Goal: Task Accomplishment & Management: Manage account settings

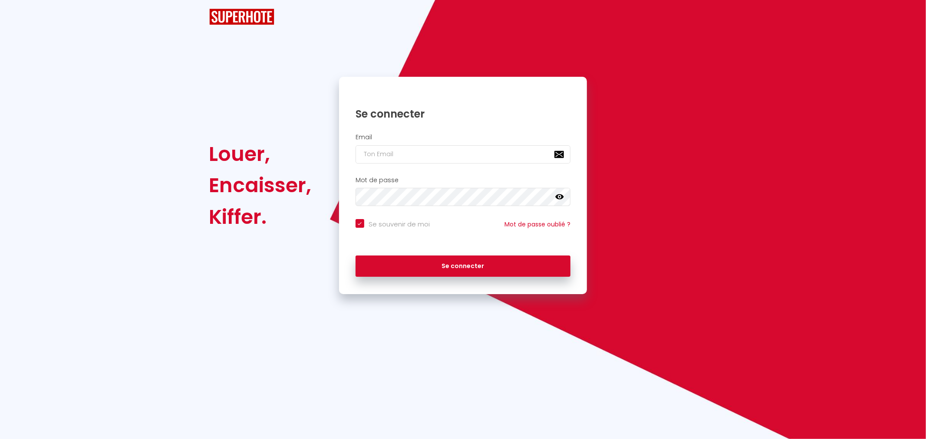
checkbox input "true"
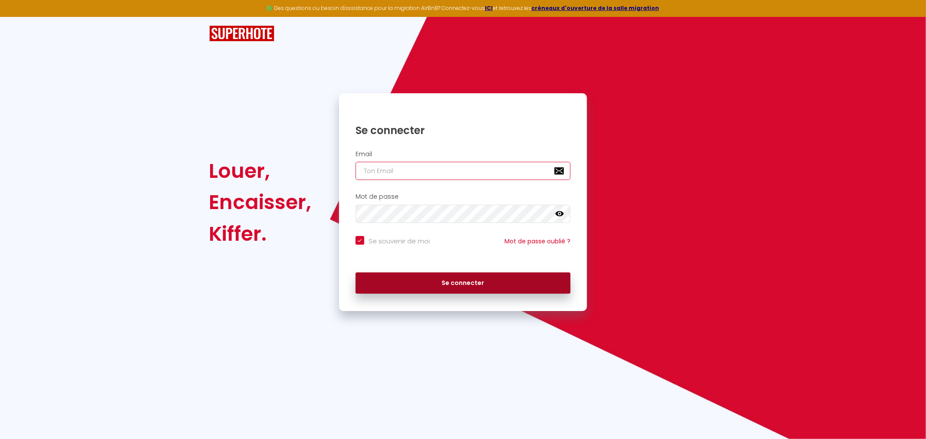
type input "[EMAIL_ADDRESS][DOMAIN_NAME]"
click at [437, 291] on button "Se connecter" at bounding box center [463, 284] width 215 height 22
checkbox input "true"
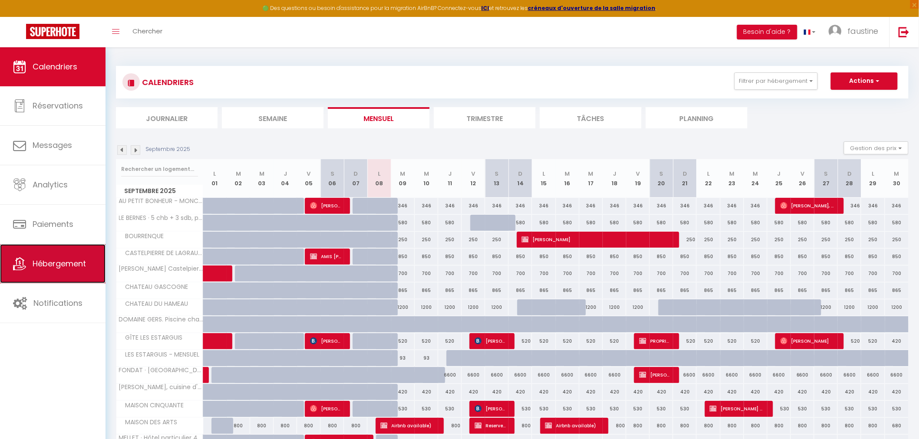
click at [20, 272] on link "Hébergement" at bounding box center [53, 263] width 106 height 39
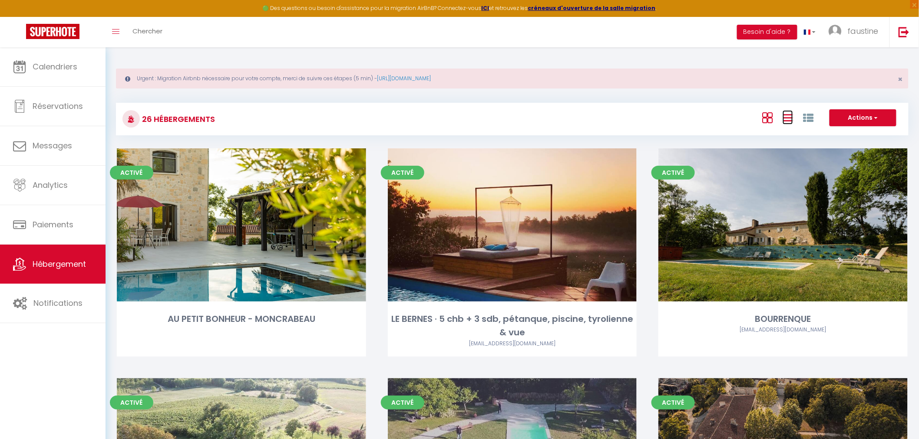
click at [788, 114] on icon at bounding box center [787, 117] width 10 height 11
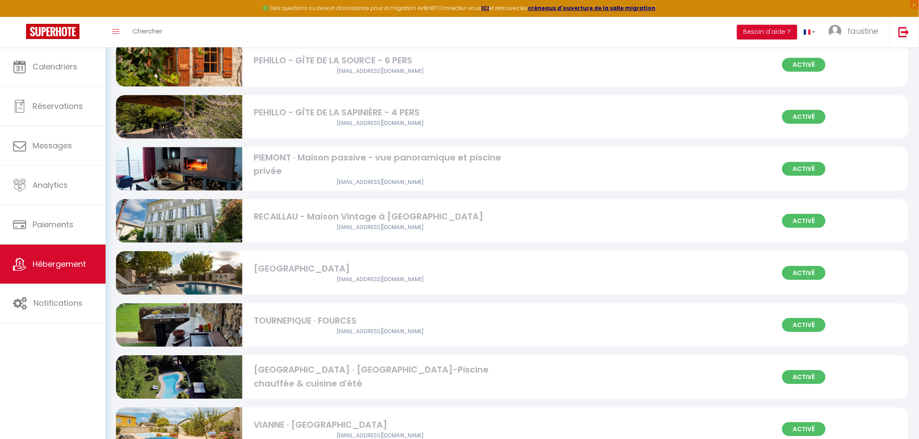
scroll to position [1074, 0]
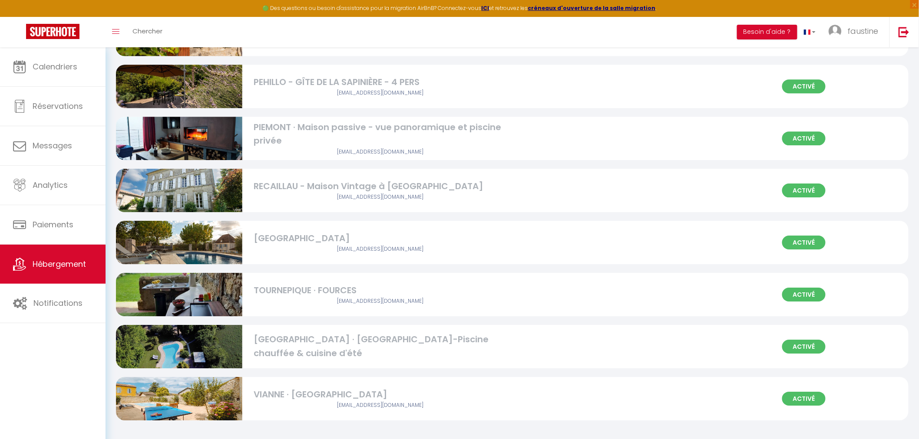
click at [278, 355] on div "[GEOGRAPHIC_DATA] · [GEOGRAPHIC_DATA]-Piscine chauffée & cuisine d'été" at bounding box center [380, 346] width 253 height 27
select select "3"
select select "2"
select select "1"
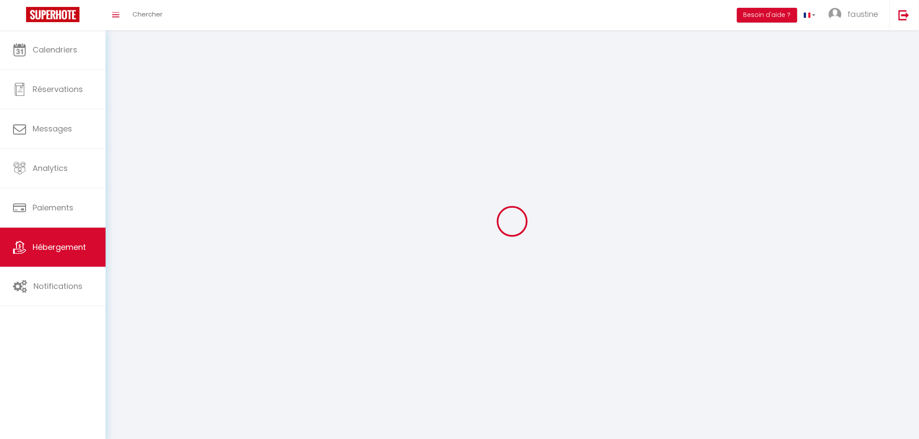
select select
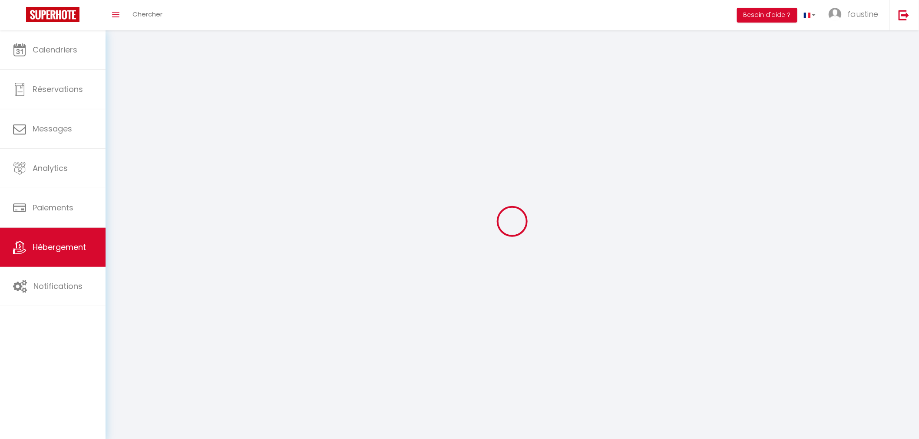
select select
checkbox input "false"
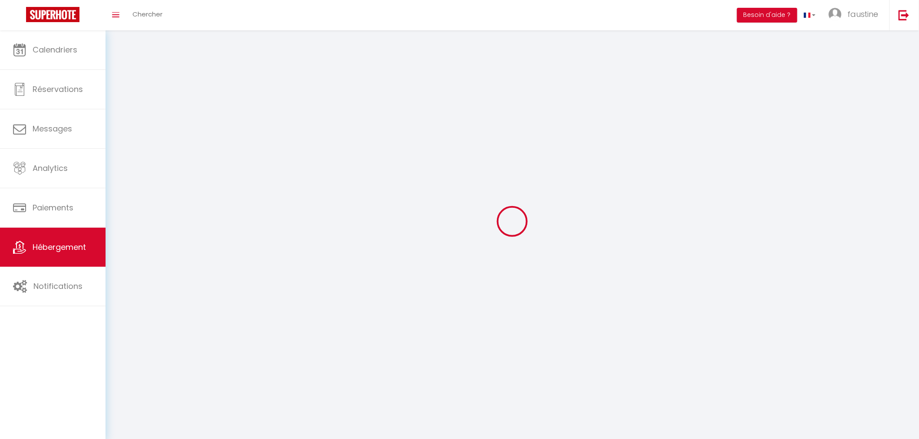
select select
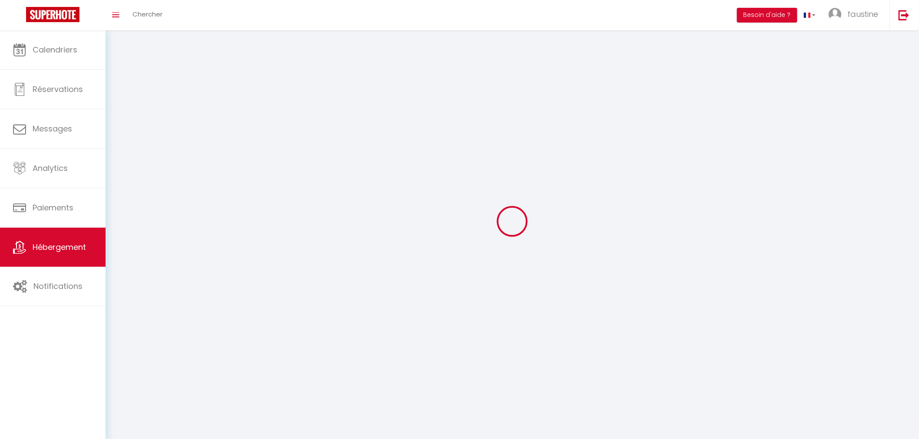
select select
checkbox input "false"
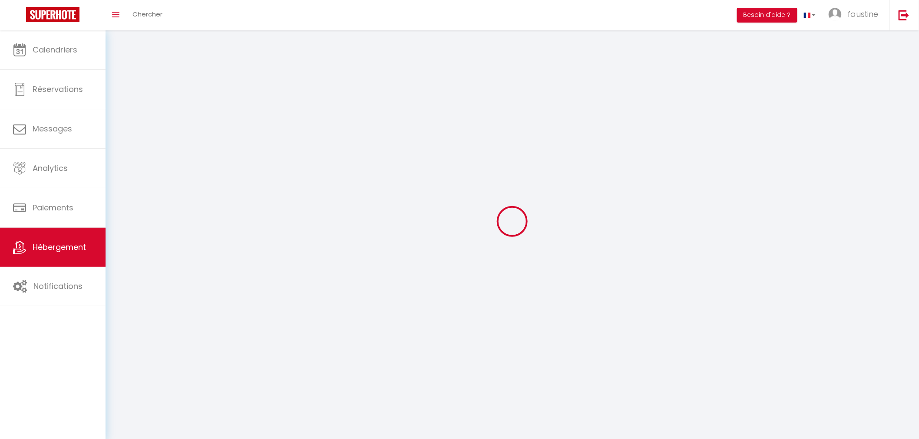
checkbox input "false"
select select
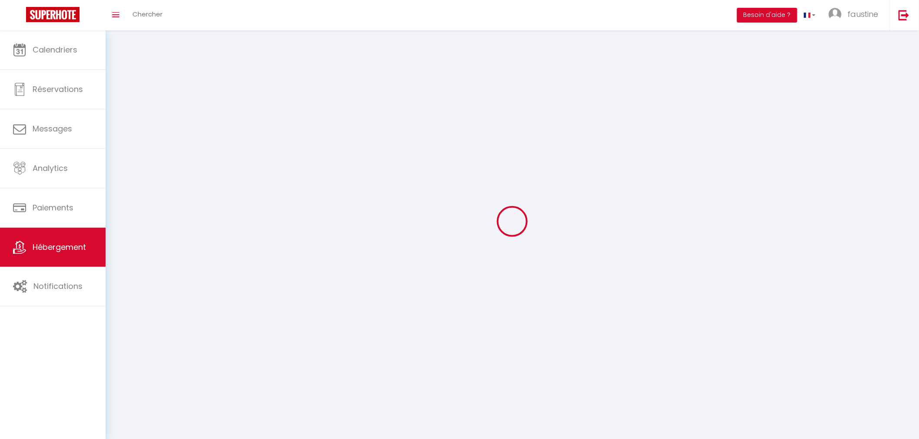
select select
checkbox input "false"
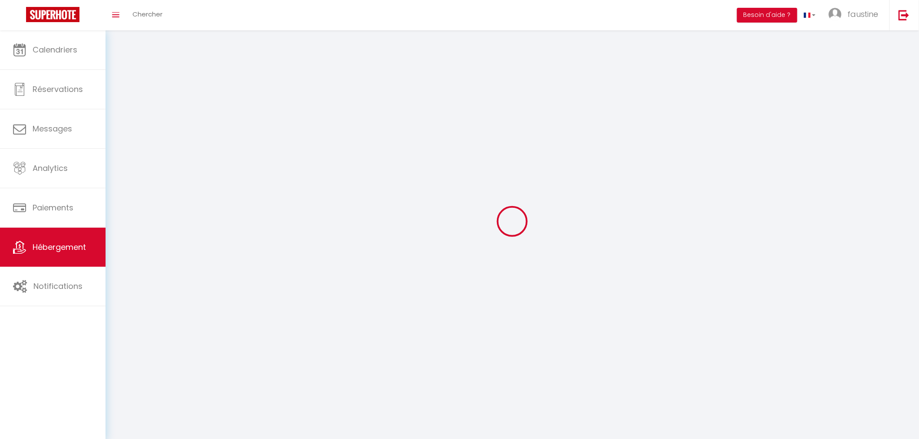
checkbox input "false"
select select
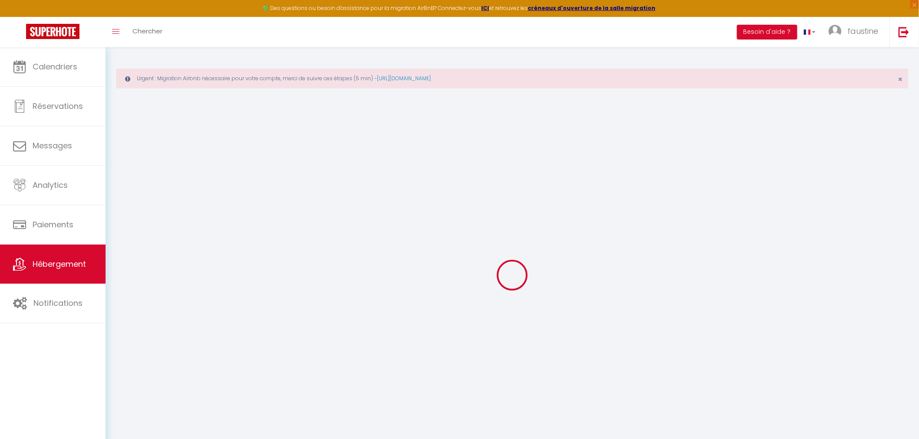
select select "+ 17 %"
select select "+ 47 %"
select select "+ 3 %"
select select
checkbox input "false"
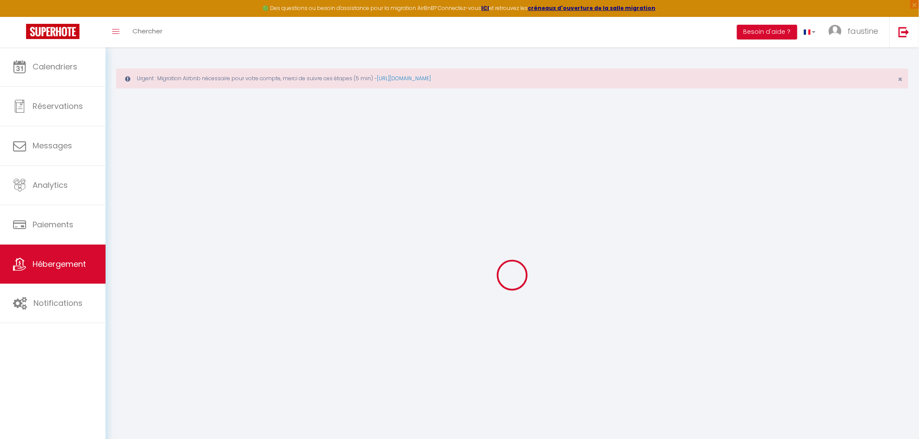
checkbox input "false"
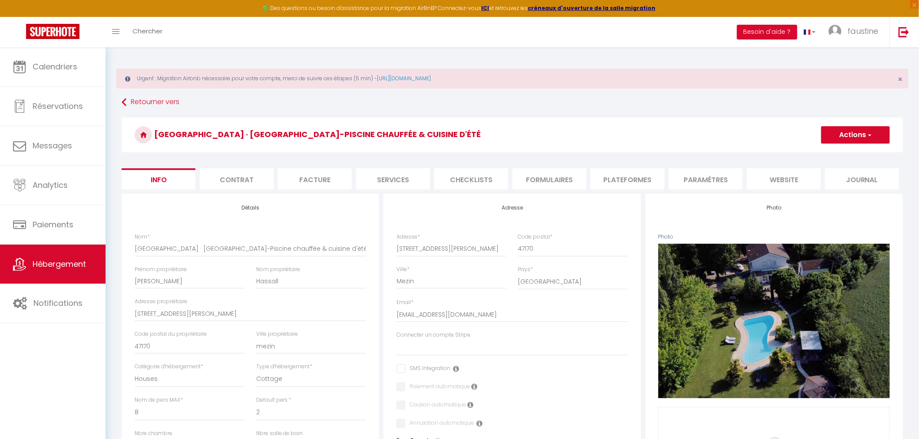
click at [637, 175] on li "Plateformes" at bounding box center [628, 178] width 74 height 21
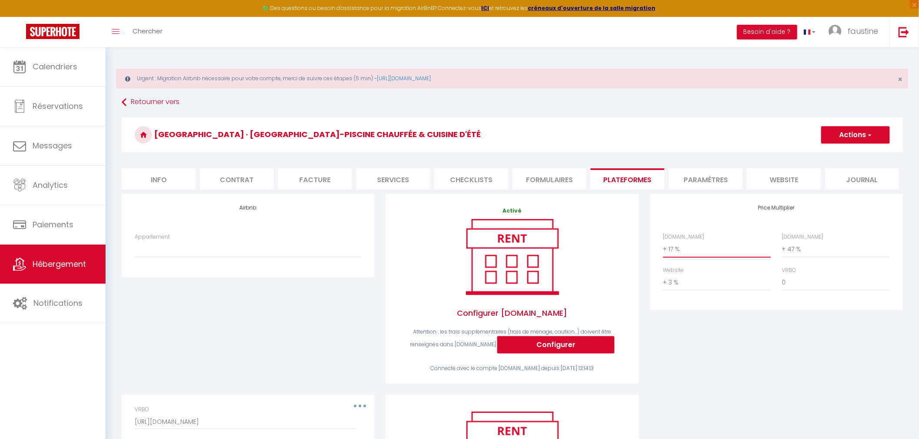
click at [678, 248] on select "0 + 1 % + 2 % + 3 % + 4 % + 5 % + 6 % + 7 % + 8 % + 9 %" at bounding box center [717, 249] width 108 height 17
select select "+ 22 %"
click at [663, 241] on select "0 + 1 % + 2 % + 3 % + 4 % + 5 % + 6 % + 7 % + 8 % + 9 %" at bounding box center [717, 249] width 108 height 17
click at [852, 134] on button "Actions" at bounding box center [855, 134] width 69 height 17
click at [843, 158] on link "Enregistrer" at bounding box center [855, 154] width 69 height 11
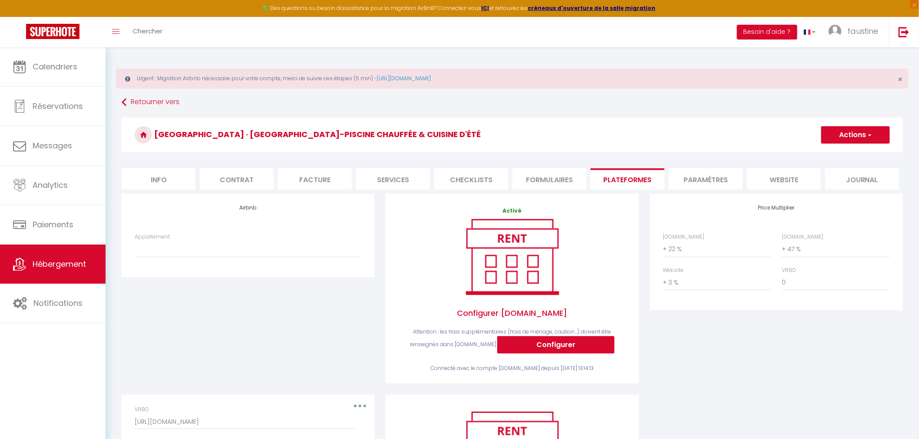
click at [840, 133] on button "Actions" at bounding box center [855, 134] width 69 height 17
click at [835, 159] on link "Enregistrer" at bounding box center [855, 154] width 69 height 11
click at [264, 264] on div "Appartement La Bourrenque · Charming Stone house - king size beds -view & pool …" at bounding box center [248, 249] width 238 height 33
click at [264, 251] on select "La Bourrenque · Charming Stone house - king size beds -view & pool - labourrenq…" at bounding box center [248, 249] width 227 height 17
select select "14009-42523300"
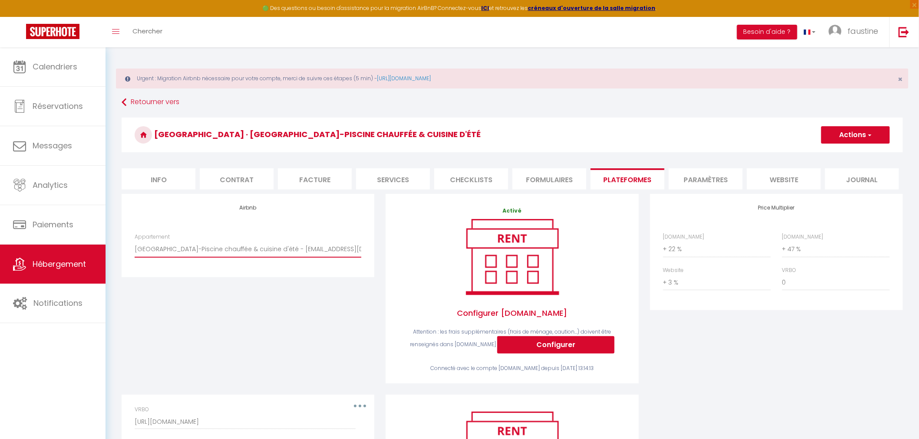
click at [135, 241] on select "La Bourrenque · Charming Stone house - king size beds -view & pool - labourrenq…" at bounding box center [248, 249] width 227 height 17
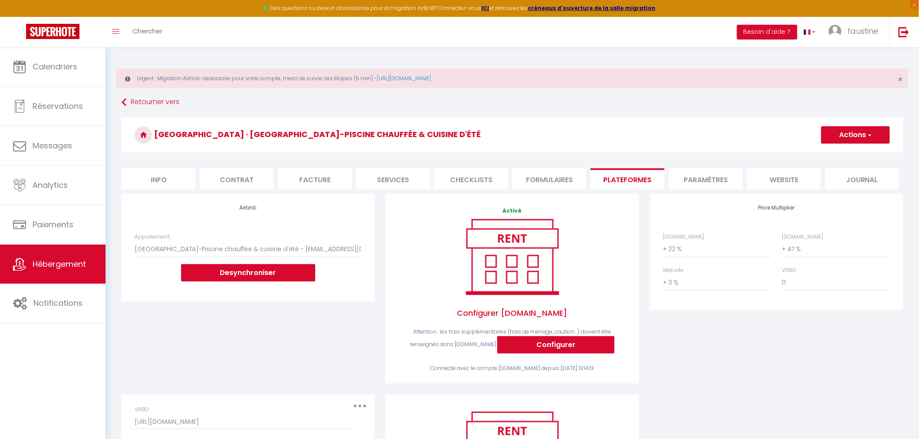
click at [376, 226] on div "Airbnb Appartement La Bourrenque · Charming Stone house - king size beds -view …" at bounding box center [247, 247] width 257 height 107
click at [842, 129] on button "Actions" at bounding box center [855, 134] width 69 height 17
click at [836, 151] on link "Enregistrer" at bounding box center [855, 154] width 69 height 11
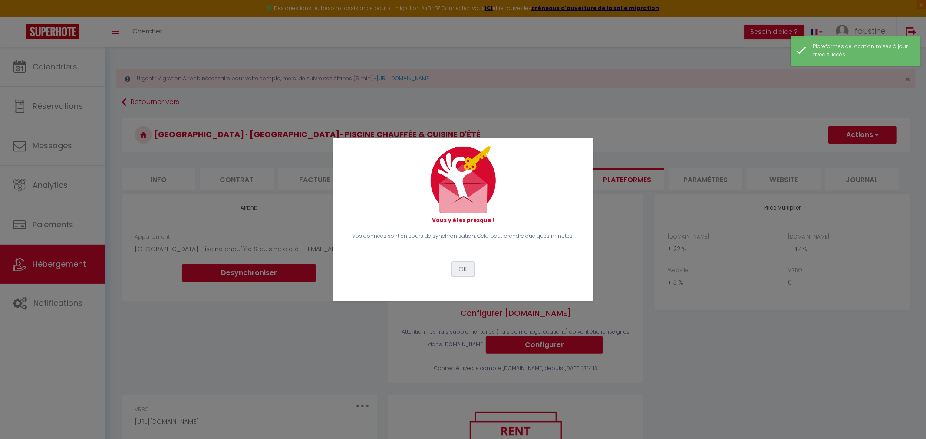
click at [462, 272] on button "OK" at bounding box center [463, 269] width 22 height 15
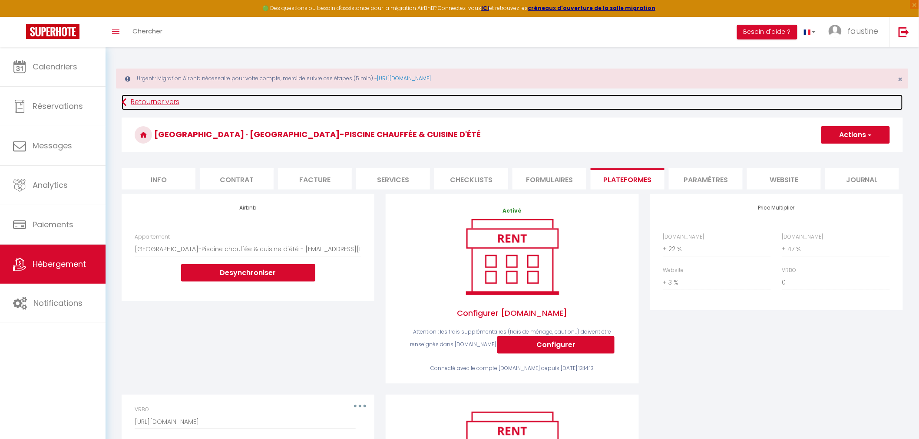
click at [555, 108] on link "Retourner vers" at bounding box center [512, 103] width 781 height 16
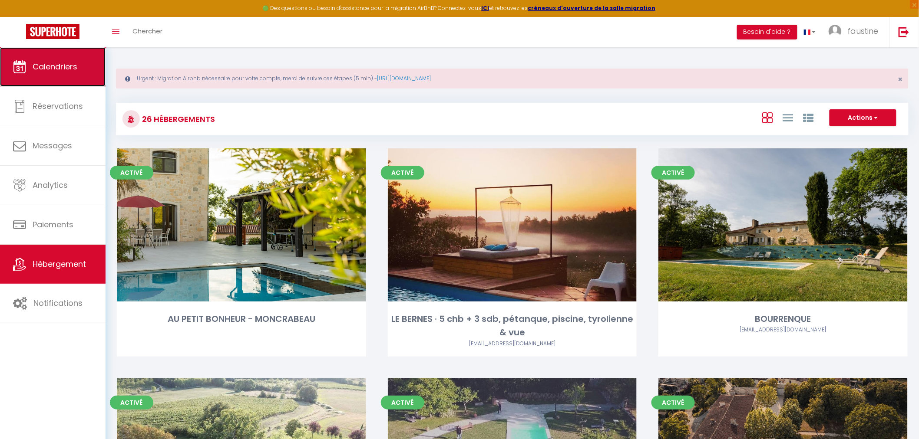
click at [43, 68] on span "Calendriers" at bounding box center [55, 66] width 45 height 11
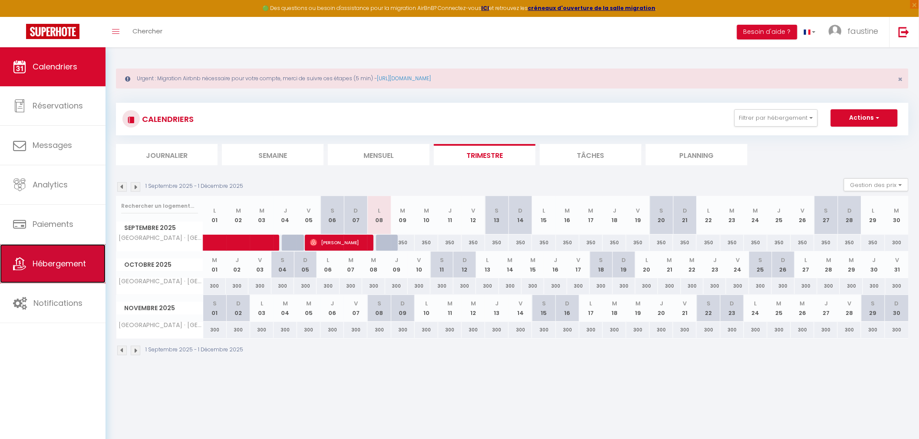
click at [46, 256] on link "Hébergement" at bounding box center [53, 263] width 106 height 39
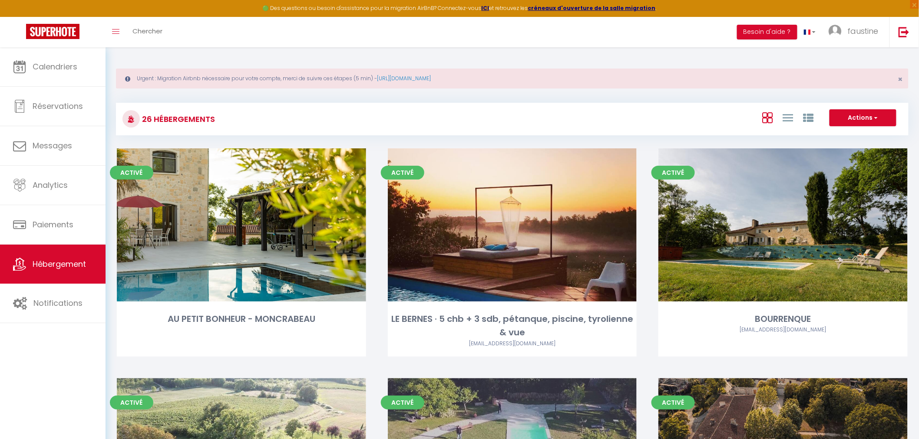
click at [782, 116] on div at bounding box center [788, 117] width 60 height 17
click at [787, 119] on icon at bounding box center [787, 117] width 10 height 11
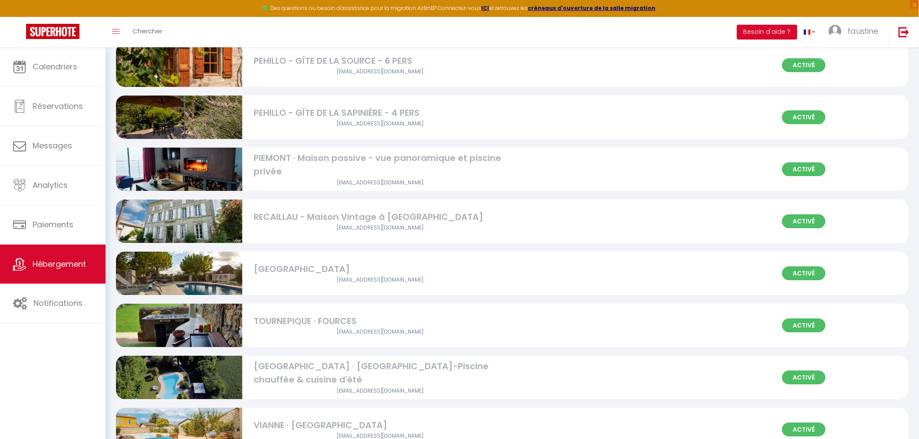
scroll to position [1074, 0]
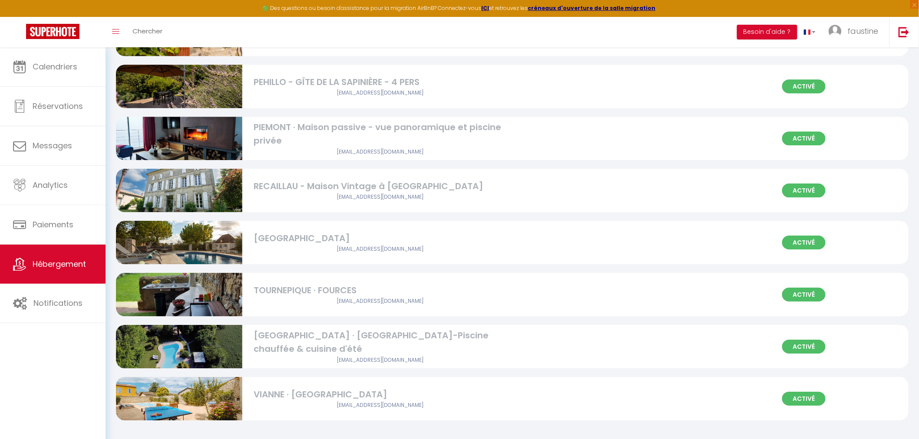
click at [545, 342] on div "Activé VILLA LES ROSES · Maison de village-Piscine chauffée & cuisine d'été vil…" at bounding box center [512, 346] width 792 height 43
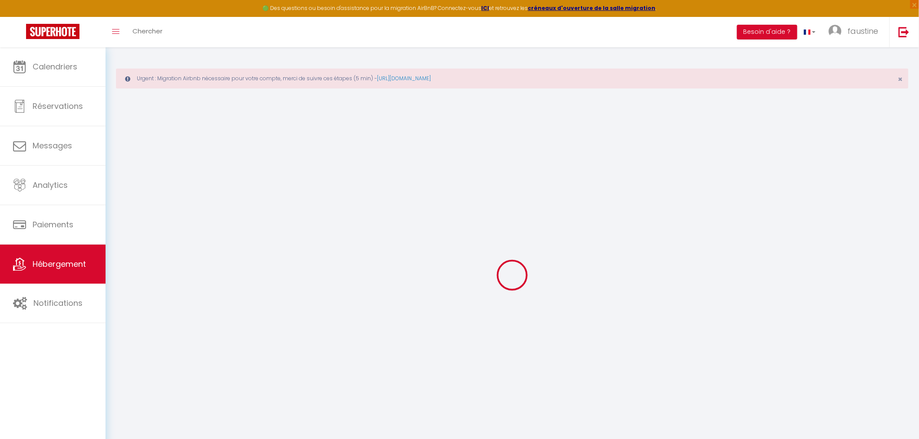
select select
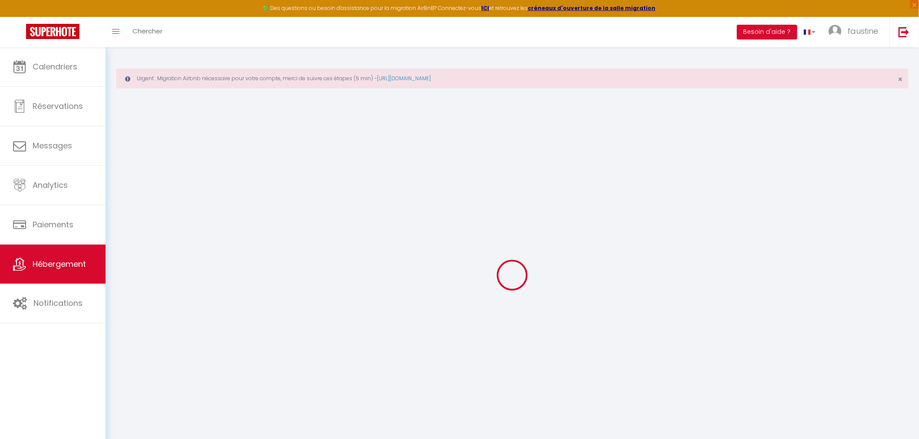
select select
checkbox input "false"
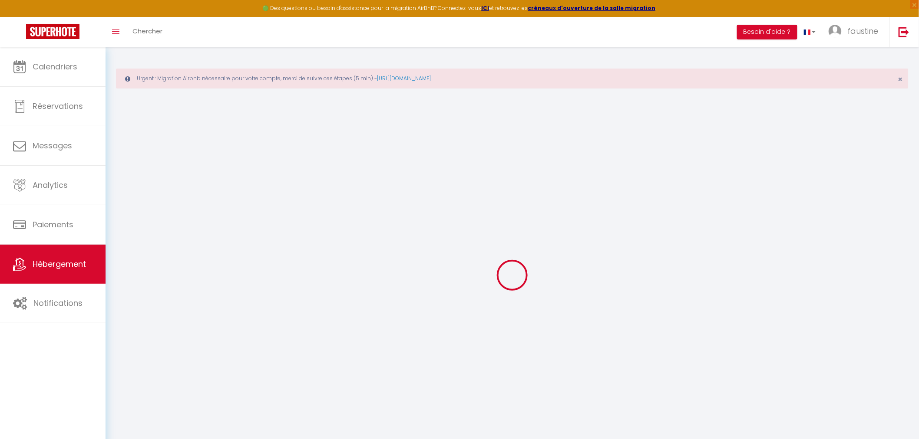
select select
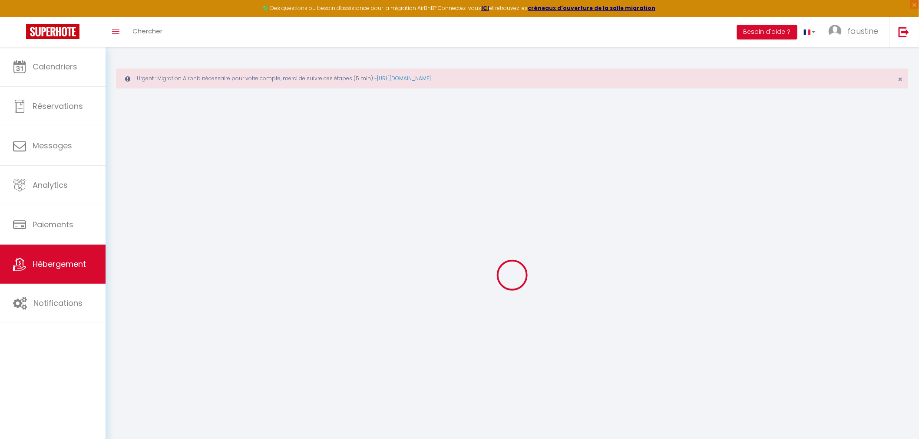
select select
checkbox input "false"
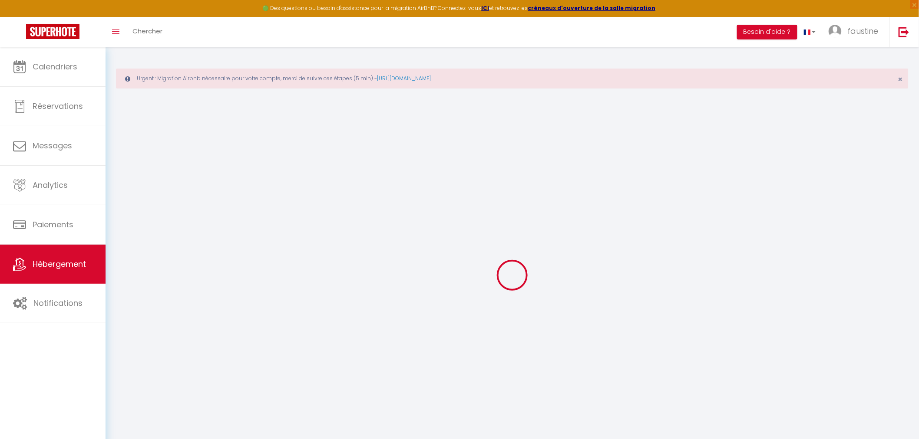
checkbox input "false"
select select
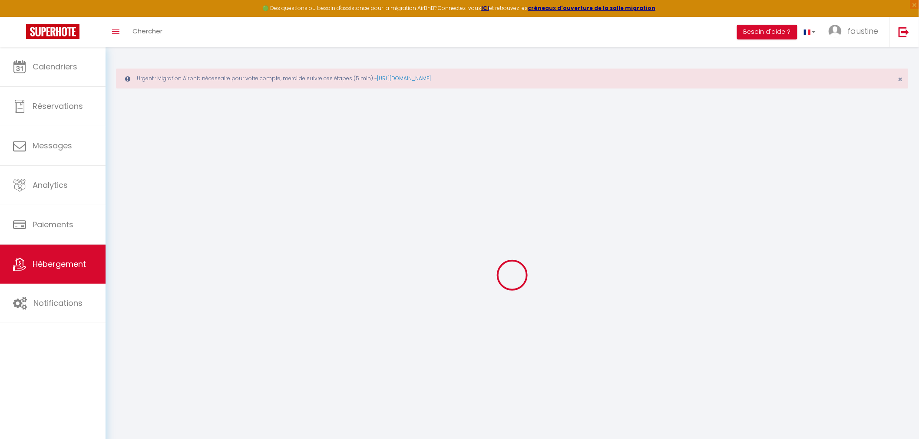
select select
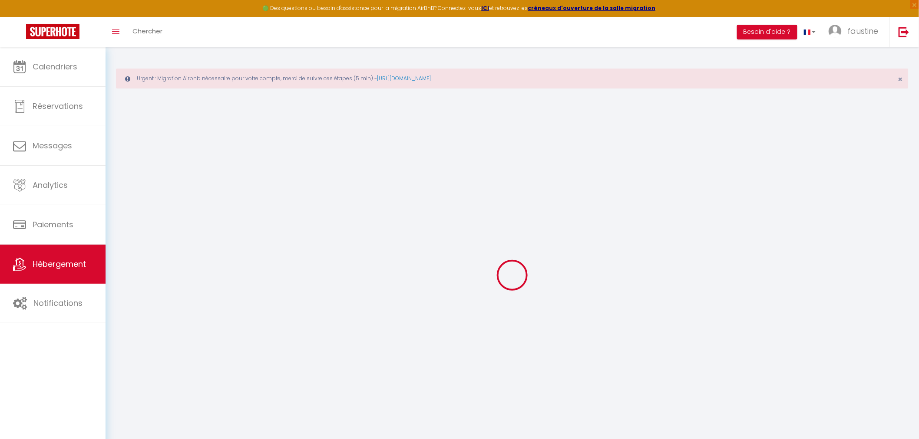
checkbox input "false"
select select
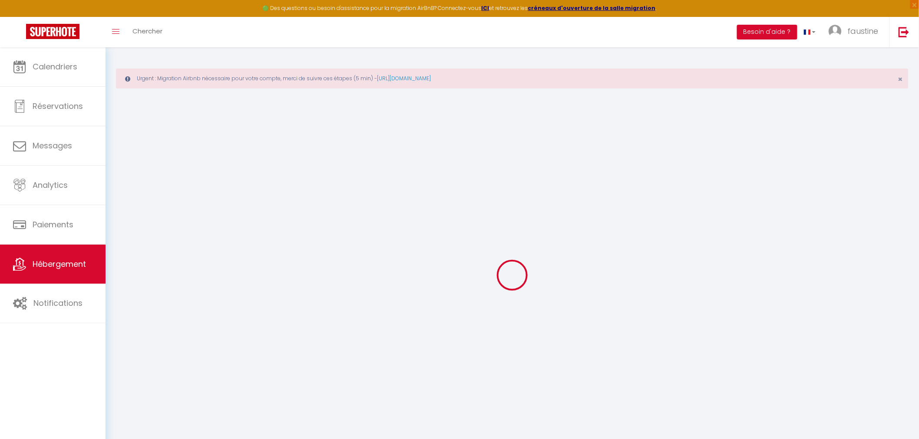
select select
type input "[GEOGRAPHIC_DATA] · [GEOGRAPHIC_DATA]-Piscine chauffée & cuisine d'été"
type input "Paul"
type input "Hassall"
type input "14 Avenue Georges Cassagnabere"
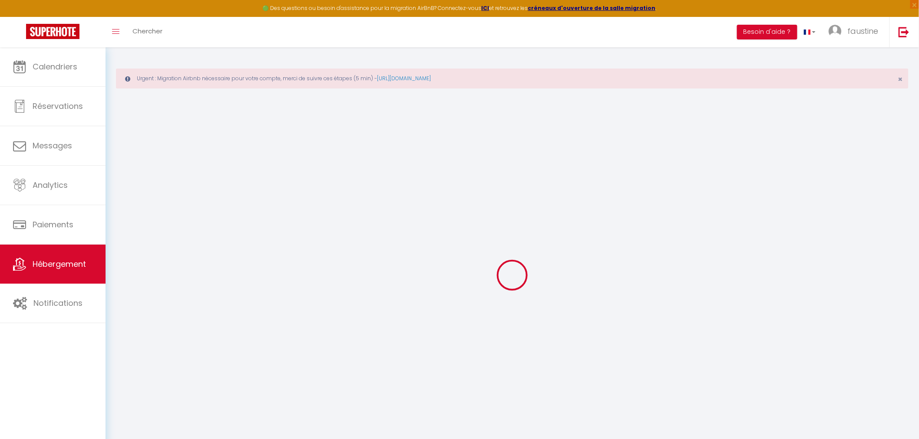
type input "47170"
type input "mezin"
select select "houses"
select select "cottage"
select select "8"
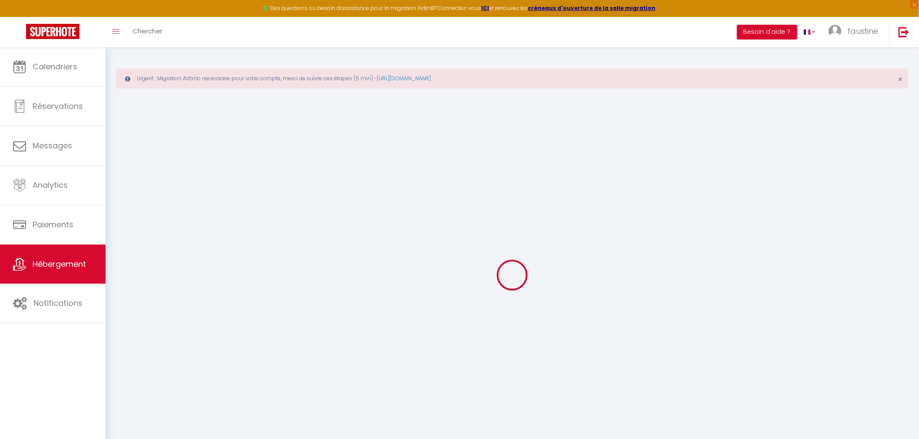
select select "4"
select select "3"
type input "300"
type input "60"
type input "120"
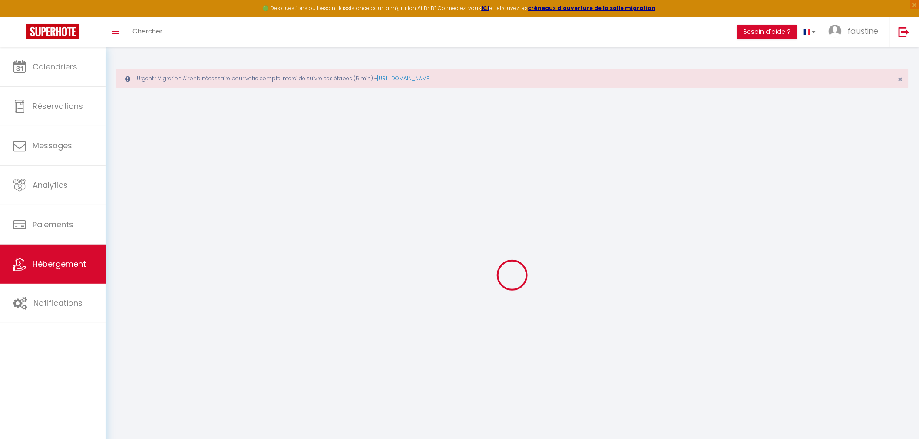
select select
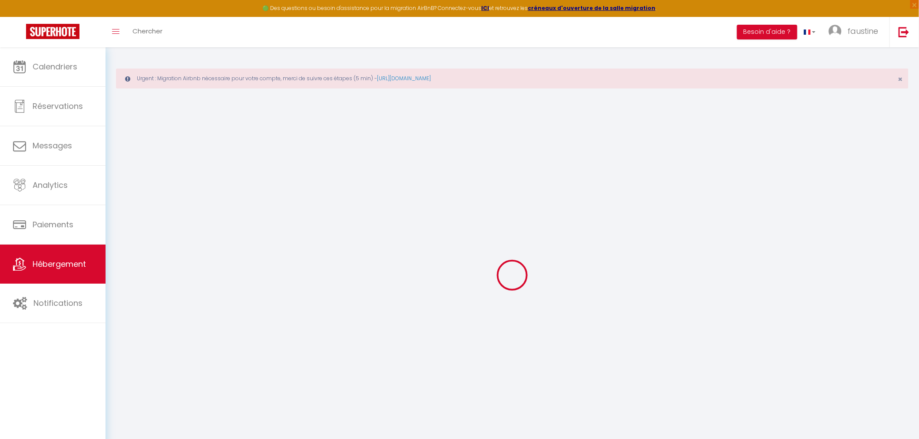
type input "14 Avenue Georges Cassagnabere"
type input "47170"
type input "Mezin"
type input "[EMAIL_ADDRESS][DOMAIN_NAME]"
select select
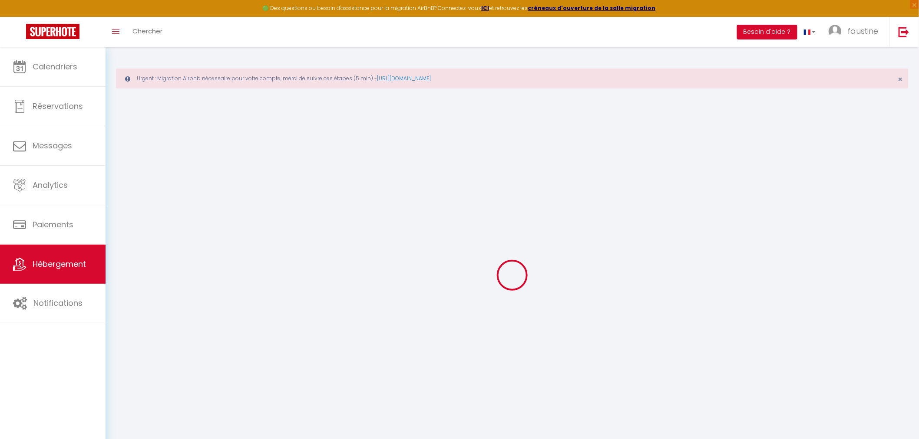
checkbox input "false"
type input "0"
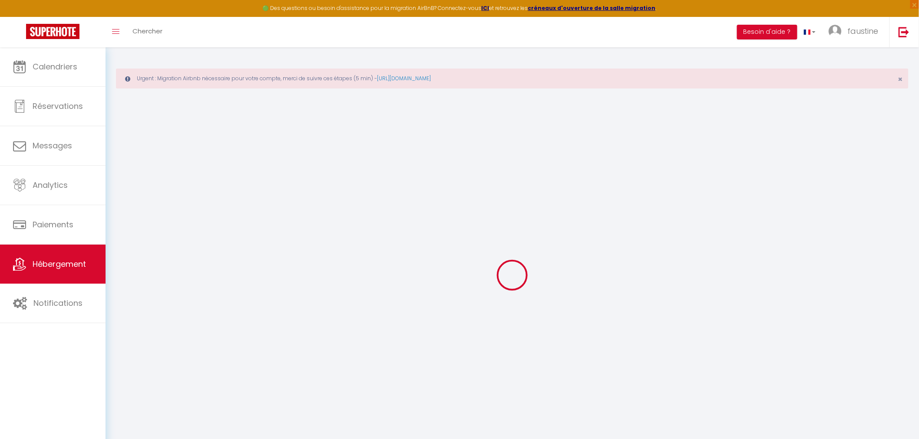
type input "0"
select select
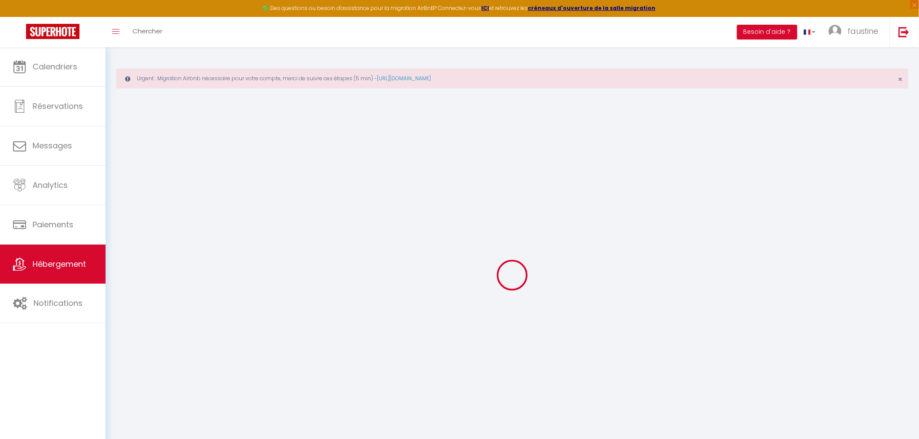
select select
checkbox input "false"
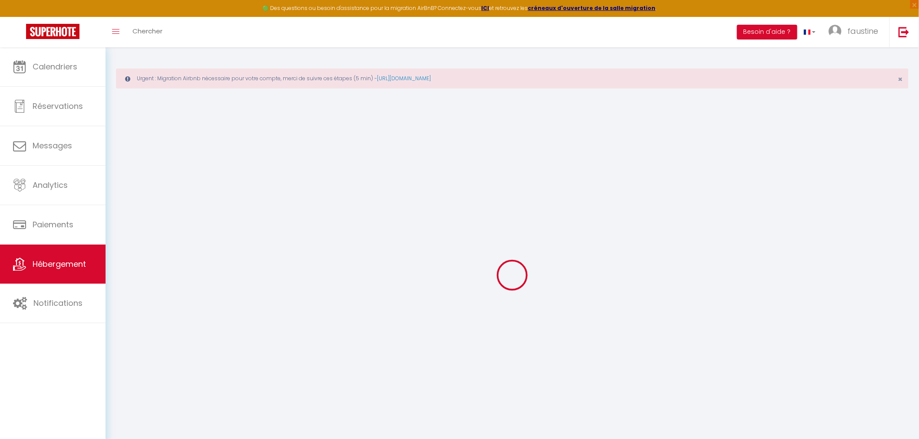
checkbox input "false"
select select
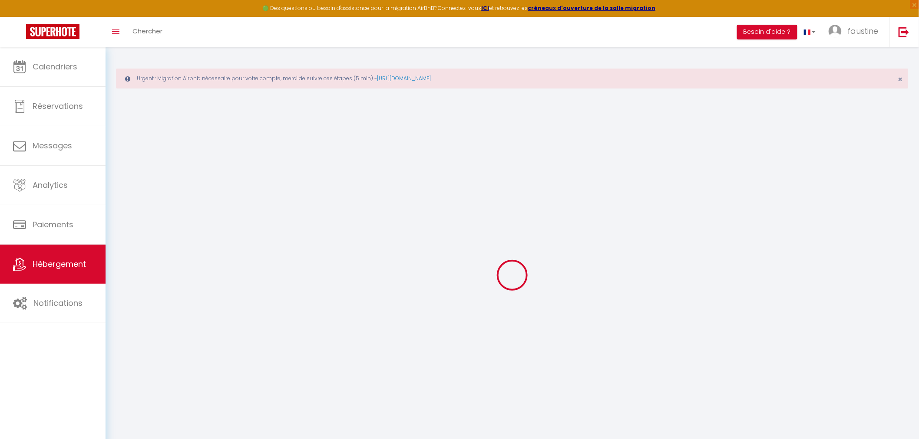
select select
checkbox input "false"
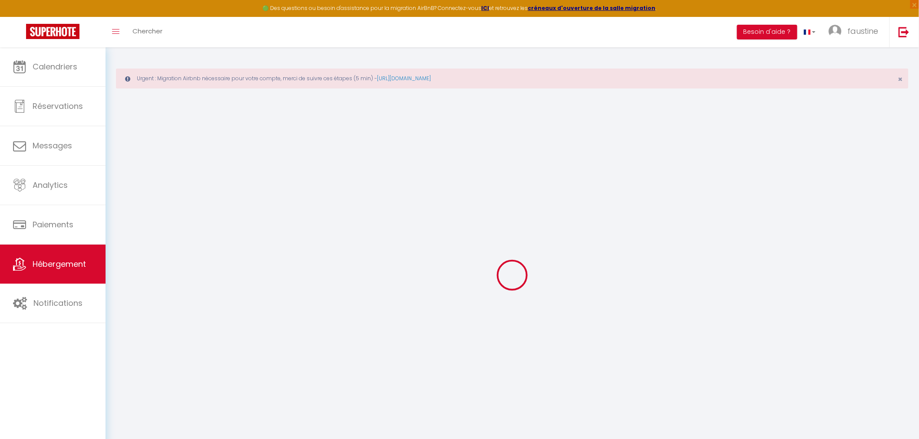
checkbox input "false"
select select
checkbox input "false"
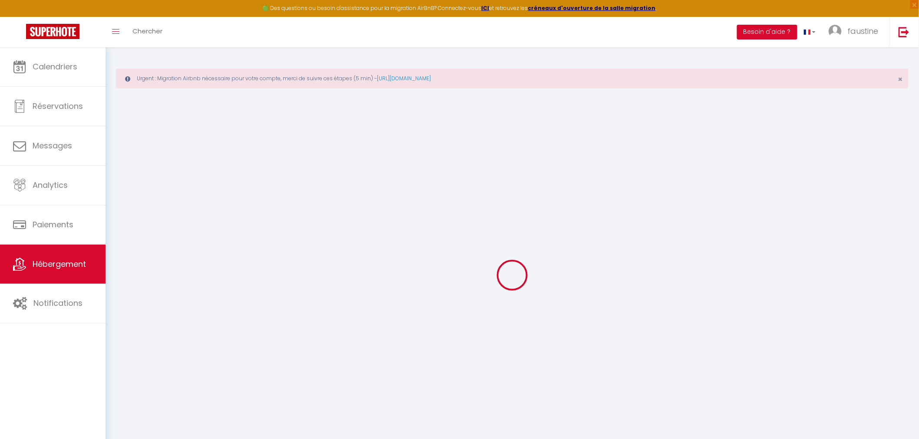
checkbox input "false"
select select
checkbox input "false"
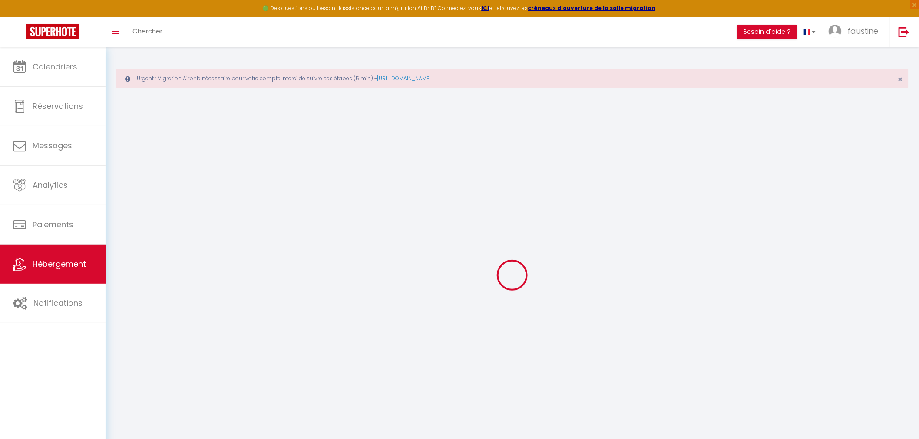
checkbox input "false"
select select
checkbox input "false"
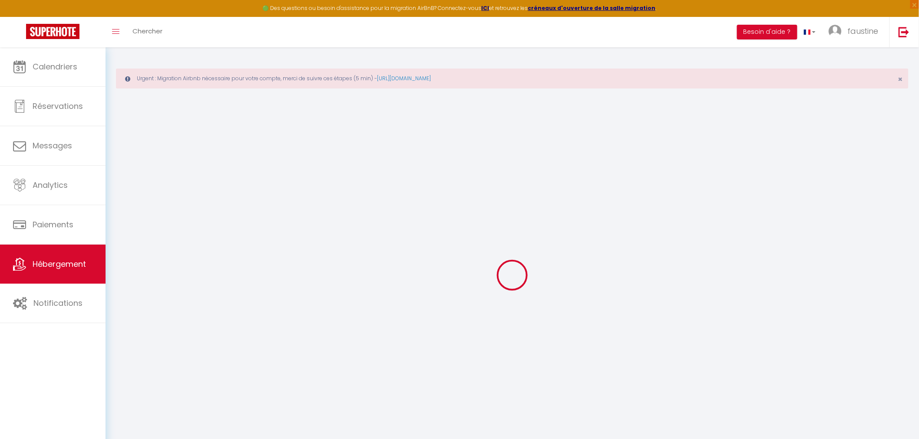
checkbox input "false"
select select "17:00"
select select "19:00"
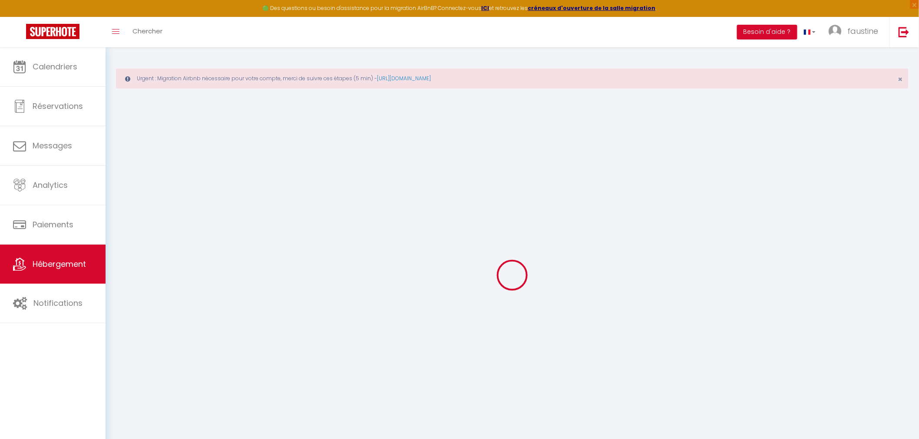
select select "10:00"
select select "30"
select select "120"
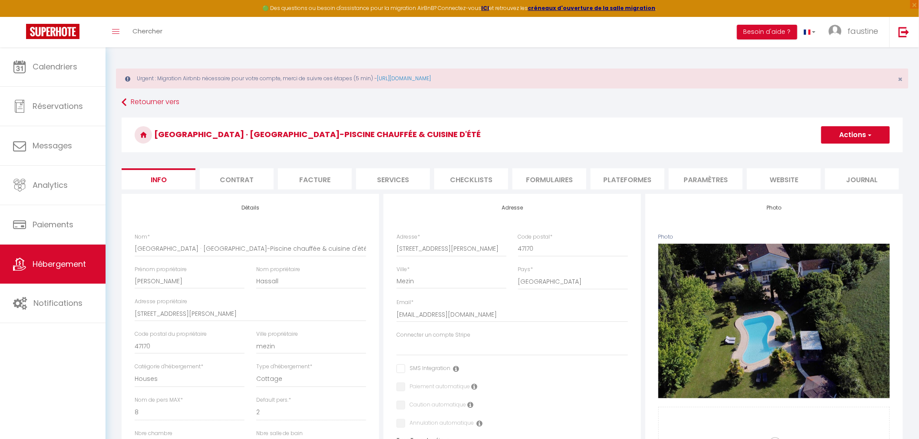
click at [632, 181] on li "Plateformes" at bounding box center [628, 178] width 74 height 21
select select
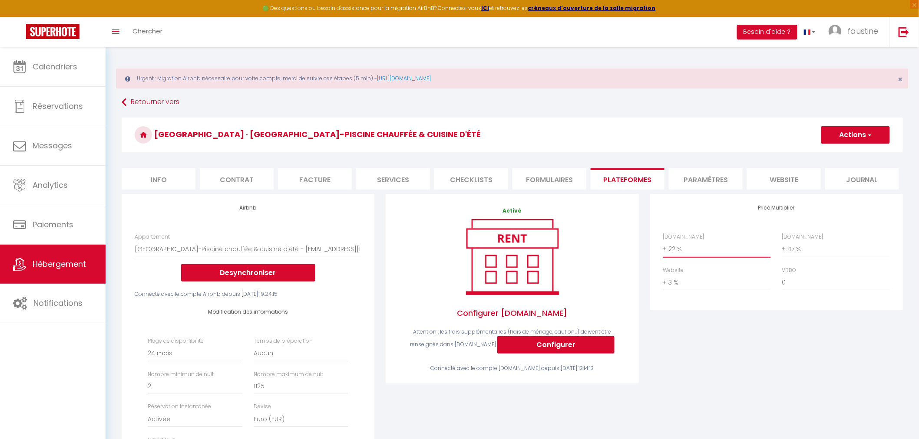
click at [682, 248] on select "0 + 1 % + 2 % + 3 % + 4 % + 5 % + 6 % + 7 % + 8 % + 9 %" at bounding box center [717, 249] width 108 height 17
select select "+ 18 %"
click at [663, 241] on select "0 + 1 % + 2 % + 3 % + 4 % + 5 % + 6 % + 7 % + 8 % + 9 %" at bounding box center [717, 249] width 108 height 17
select select
click at [836, 137] on button "Actions" at bounding box center [855, 134] width 69 height 17
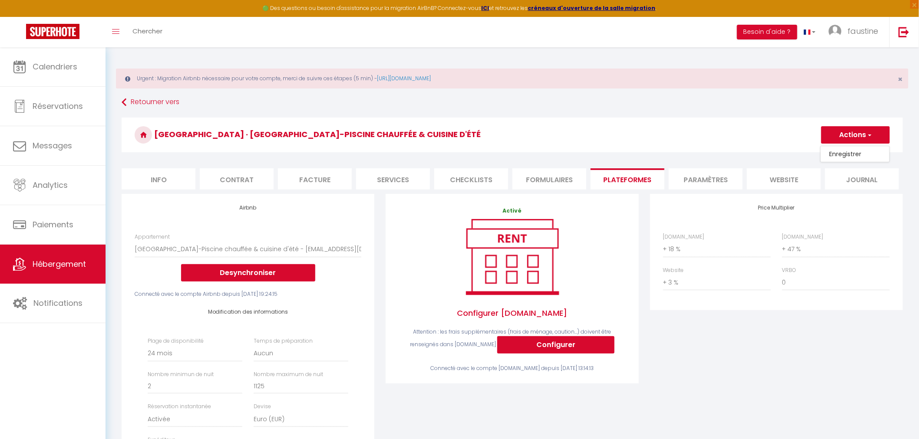
click at [836, 155] on link "Enregistrer" at bounding box center [855, 154] width 69 height 11
select select "-1"
select select "EUR"
select select
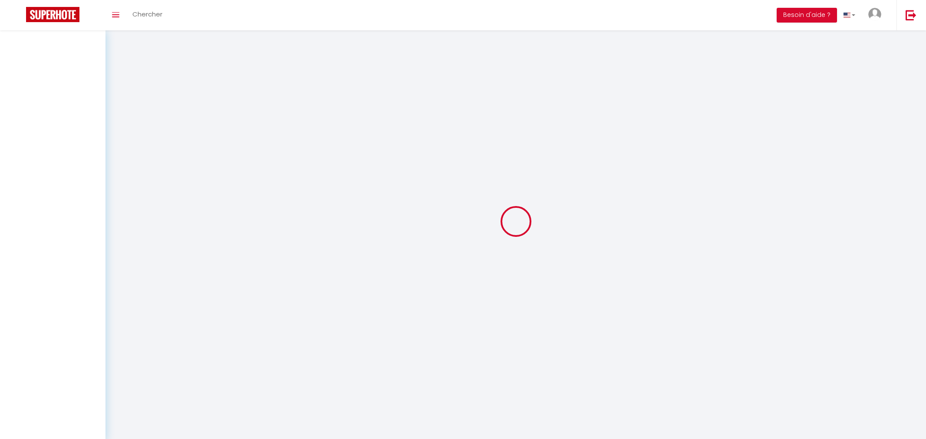
select select "3"
select select "2"
select select "1"
select select
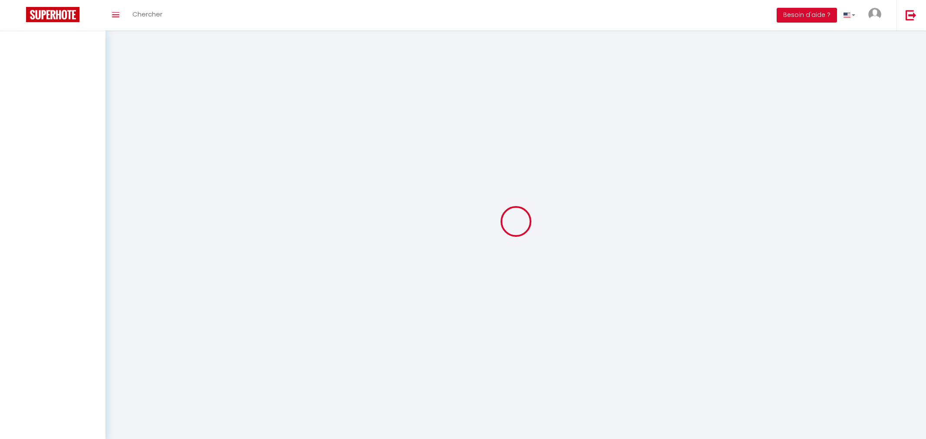
select select "28"
select select
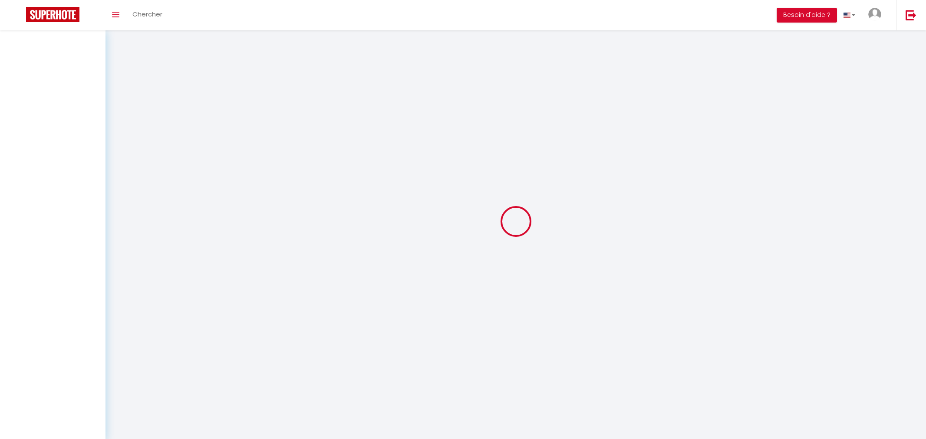
select select
checkbox input "false"
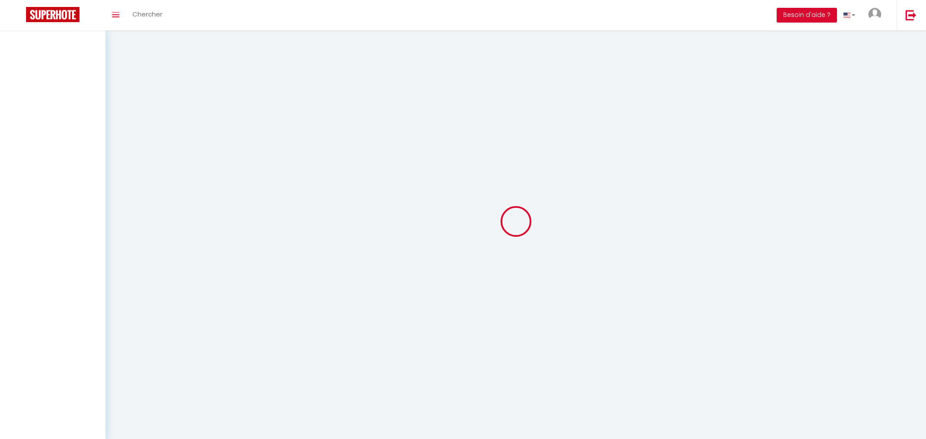
checkbox input "false"
select select
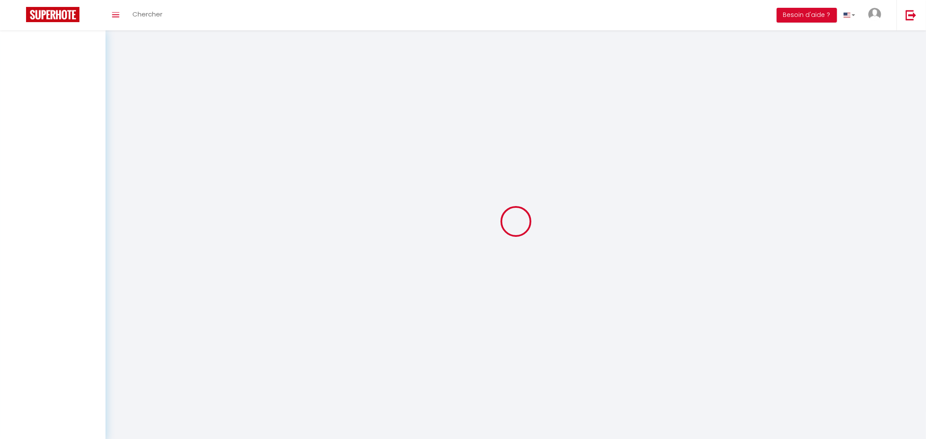
select select
checkbox input "false"
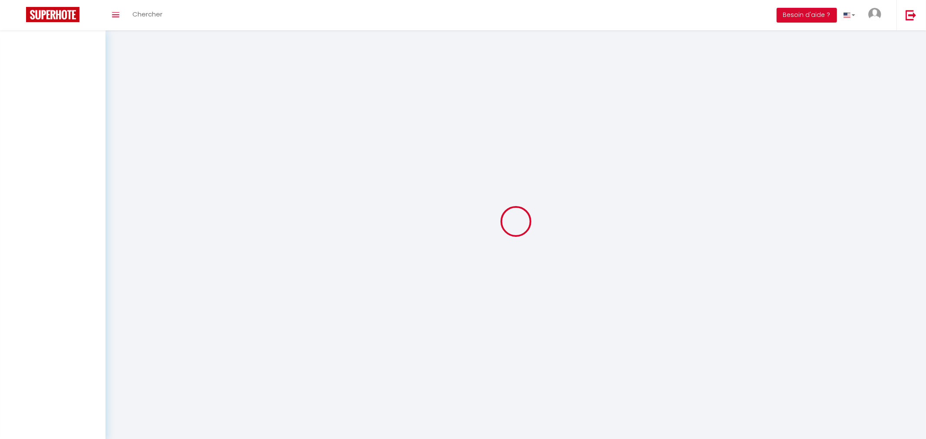
checkbox input "false"
select select
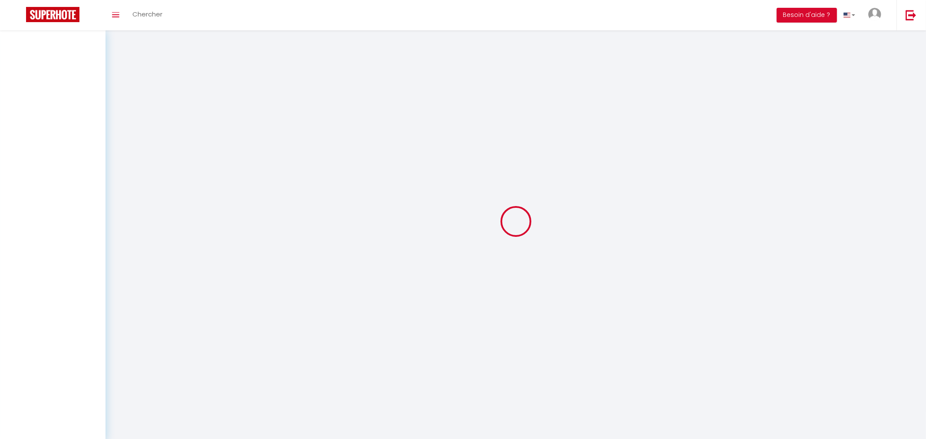
select select
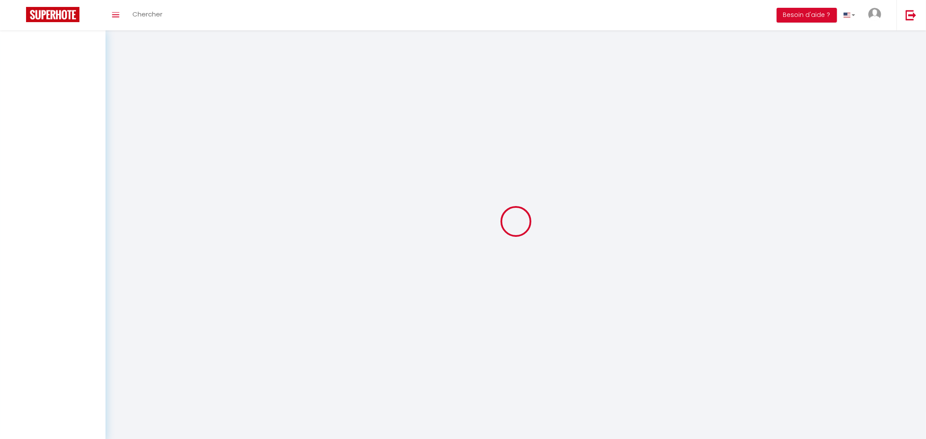
select select
checkbox input "false"
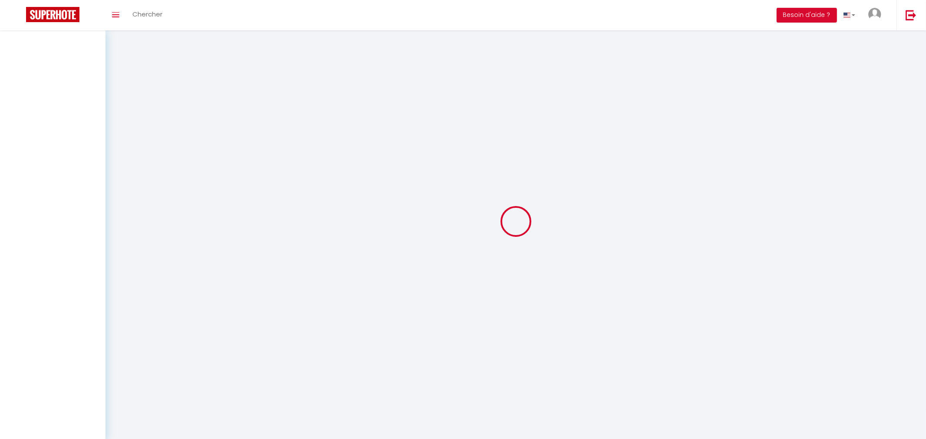
select select
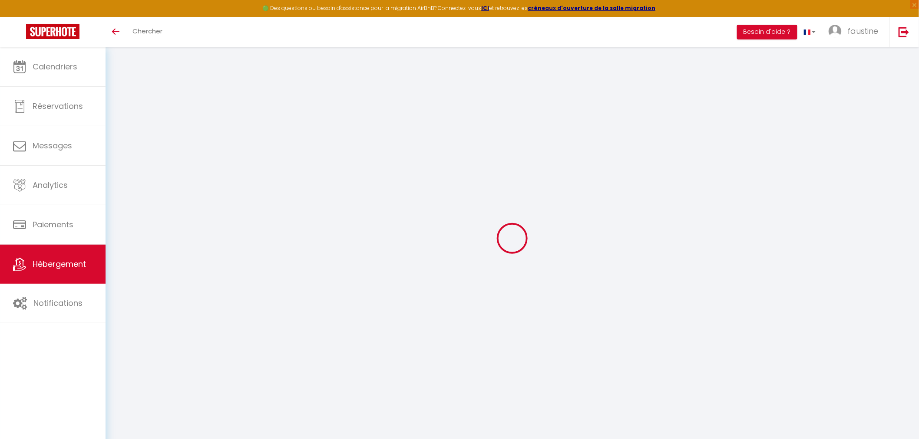
select select
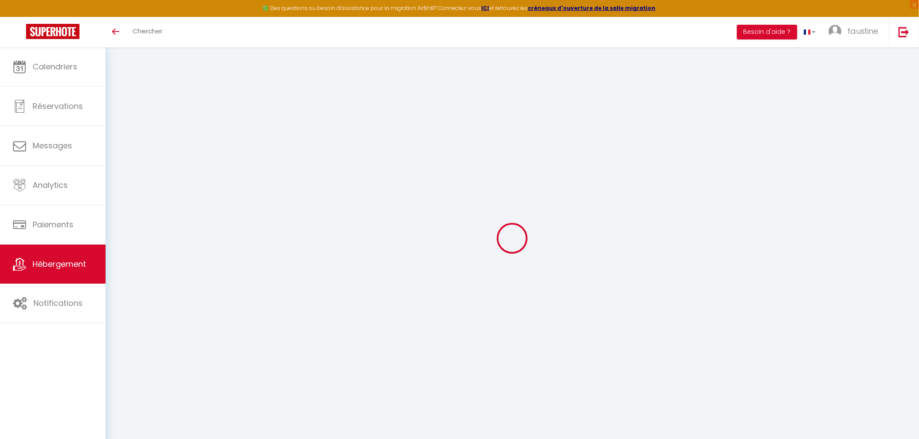
select select
checkbox input "false"
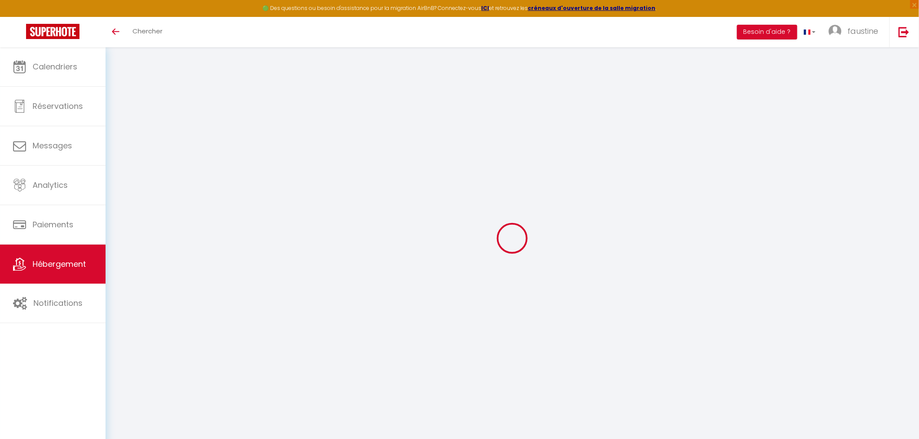
select select
type input "MAISON CINQUANTE"
type input "[PERSON_NAME]"
type input "Strettle"
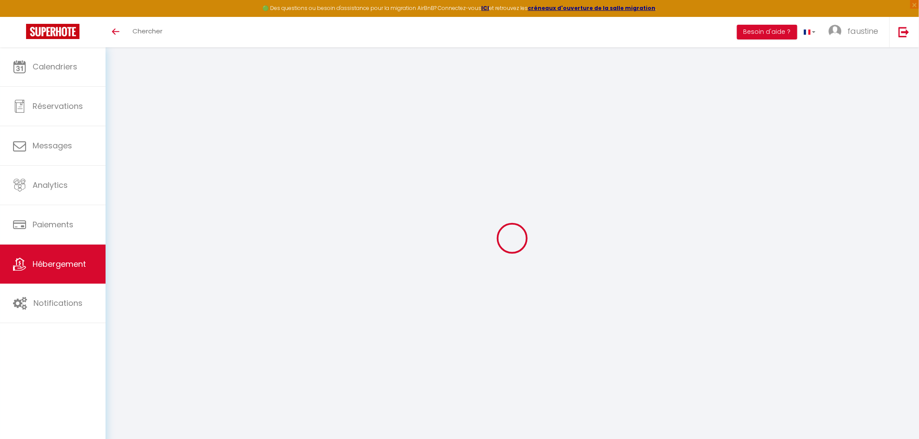
type input "[STREET_ADDRESS]"
type input "32250"
type input "Fourcès"
select select "houses"
select select "12"
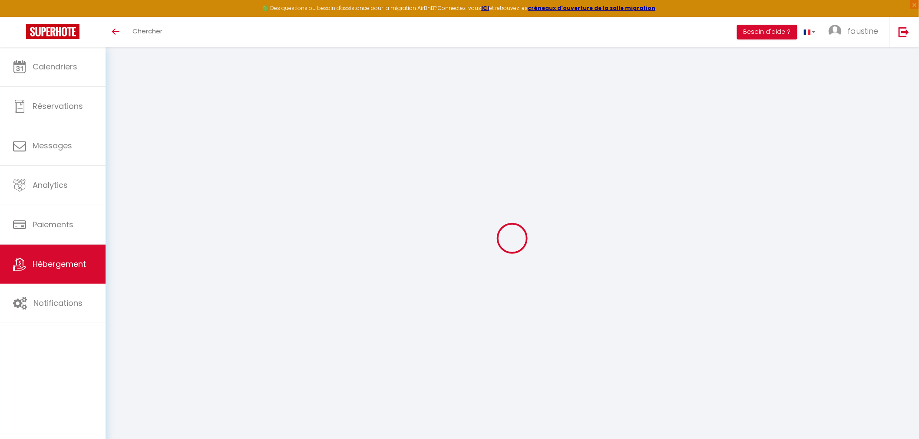
select select "12"
select select "6"
select select "4"
type input "480"
type input "60"
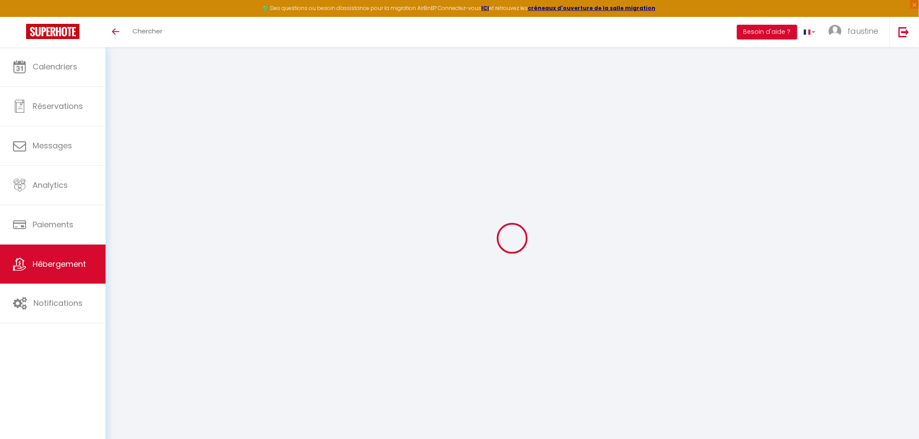
type input "200"
type input "2.16"
type input "1000"
select select
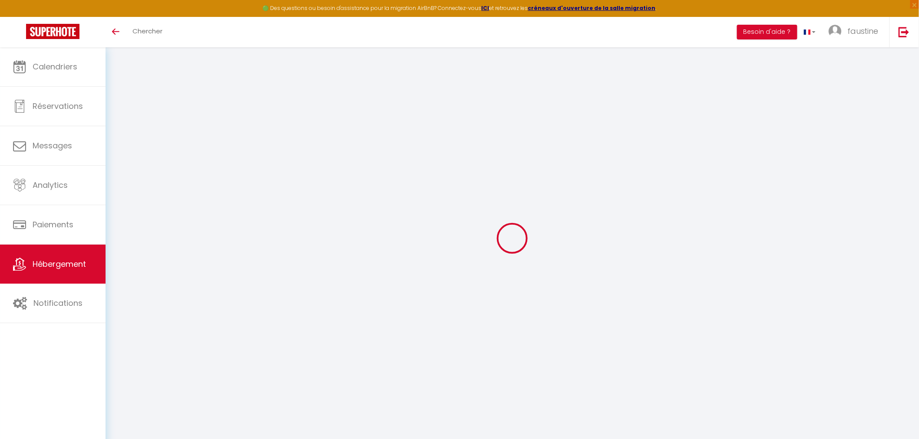
select select
type input "En campagne"
type input "32250"
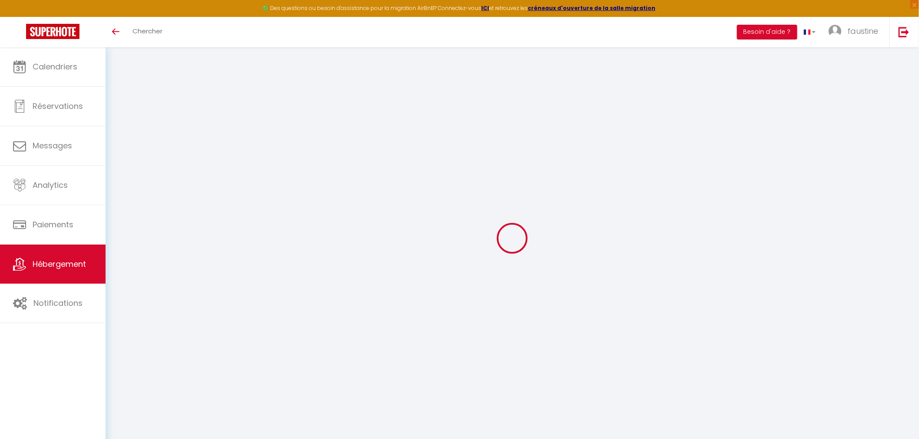
type input "Fourcès"
type input "[EMAIL_ADDRESS][DOMAIN_NAME]"
select select "12024"
checkbox input "false"
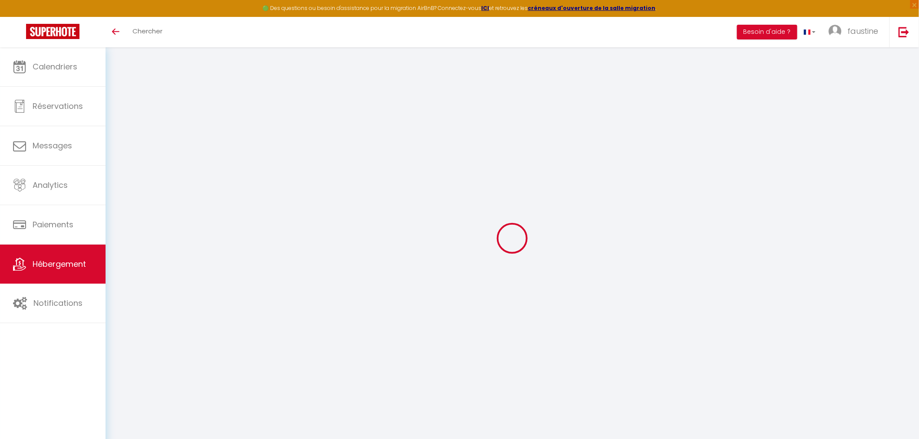
checkbox input "false"
type input "0"
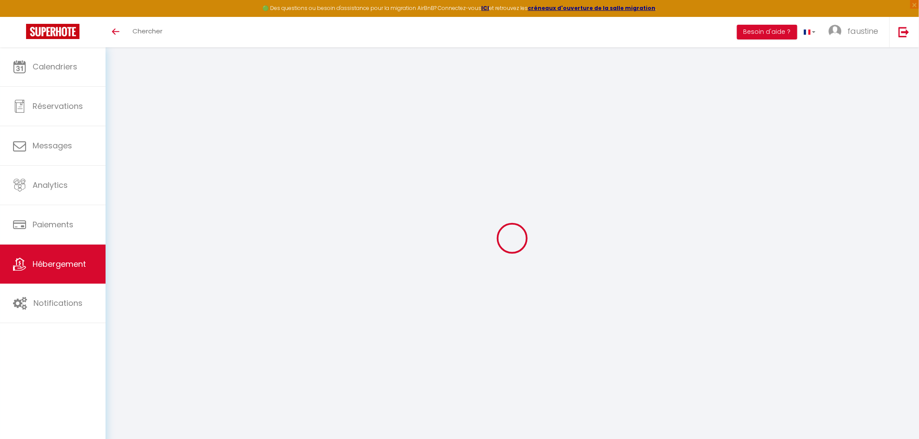
type input "0"
select select "cottage"
select select
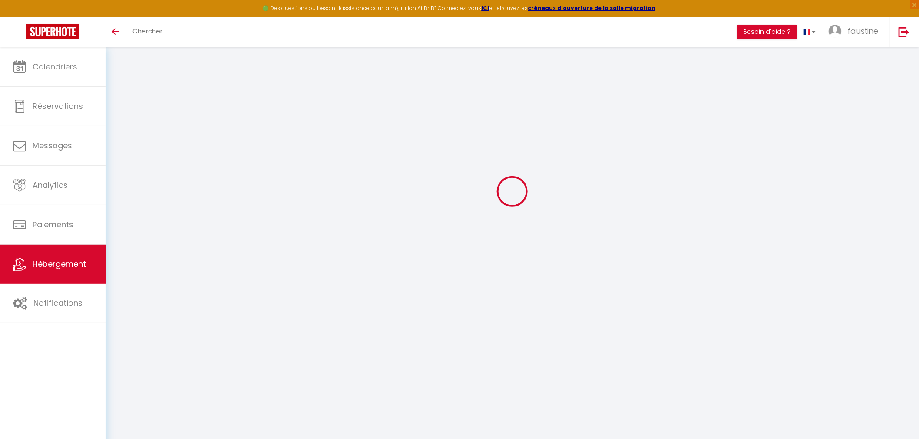
select select
checkbox input "false"
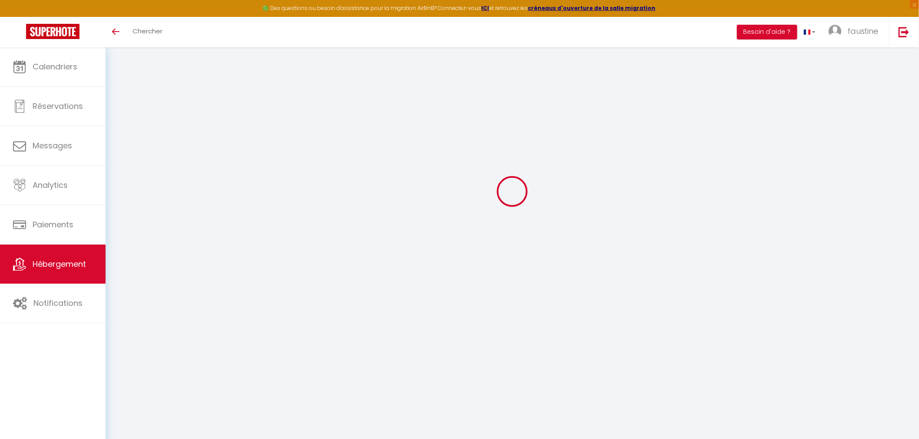
checkbox input "false"
select select
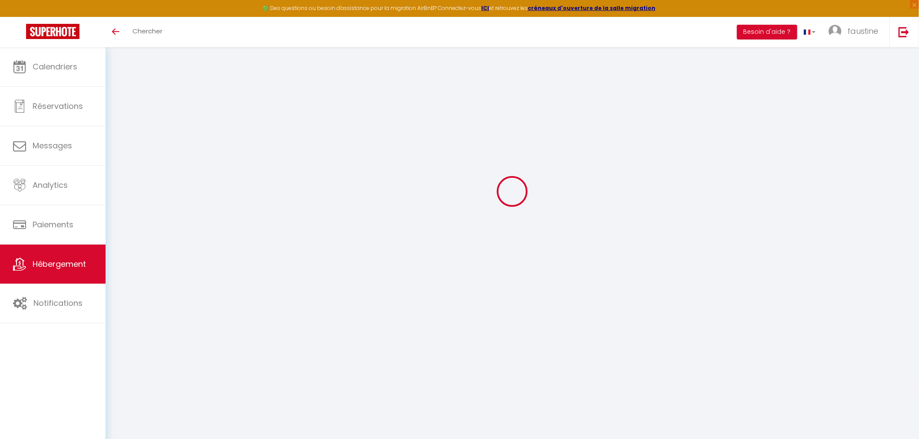
select select
checkbox input "false"
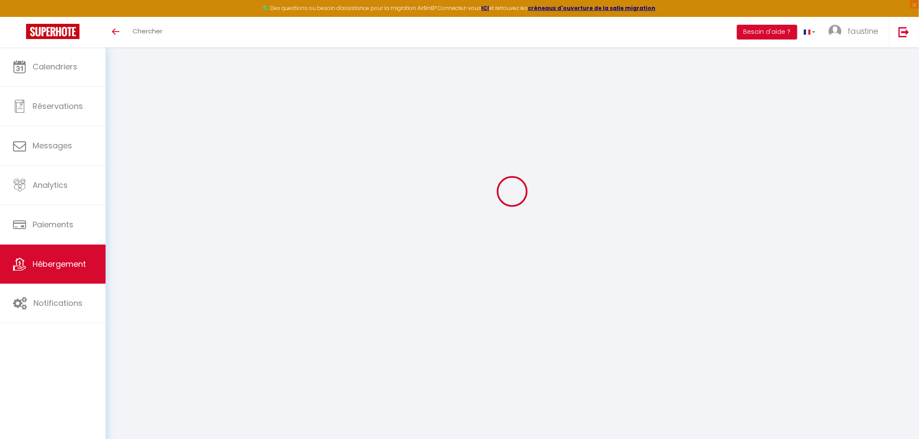
checkbox input "false"
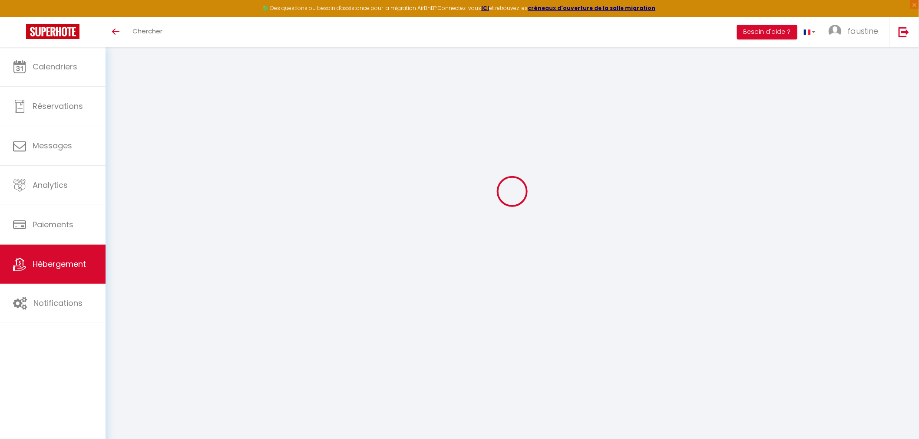
select select "17:00"
select select "19:00"
select select "10:00"
select select "30"
select select "120"
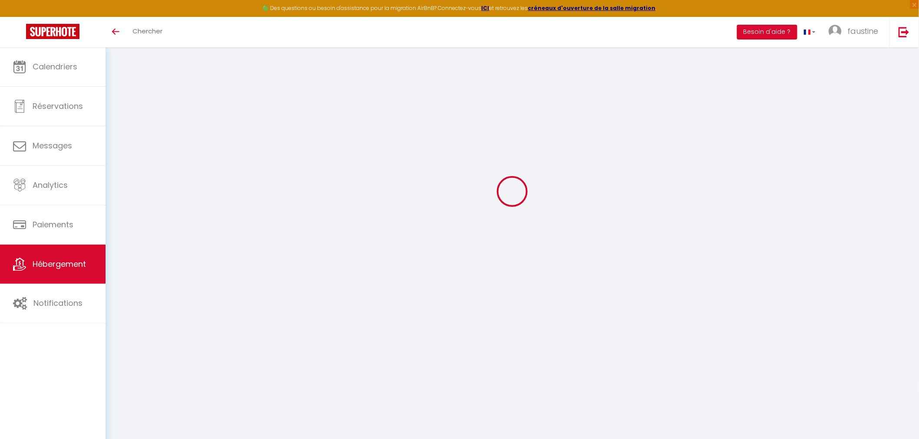
checkbox input "false"
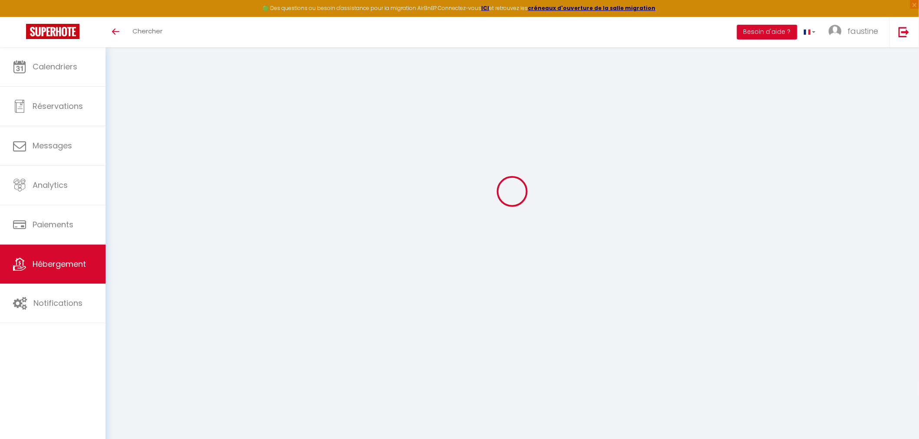
checkbox input "false"
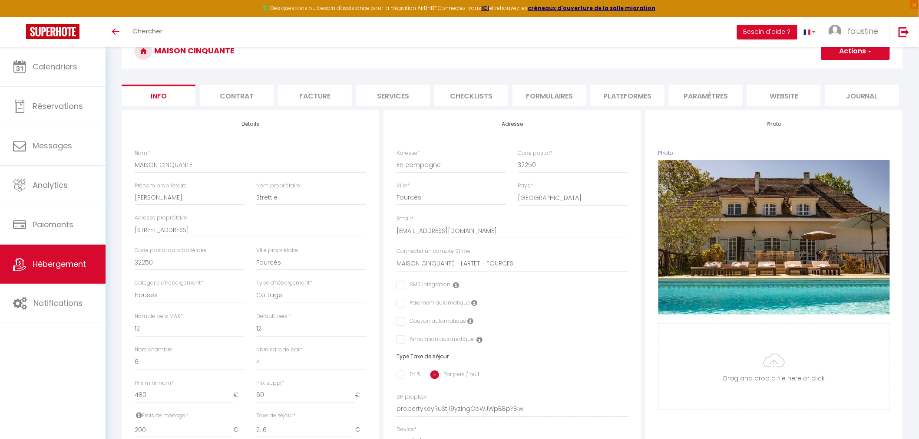
checkbox input "false"
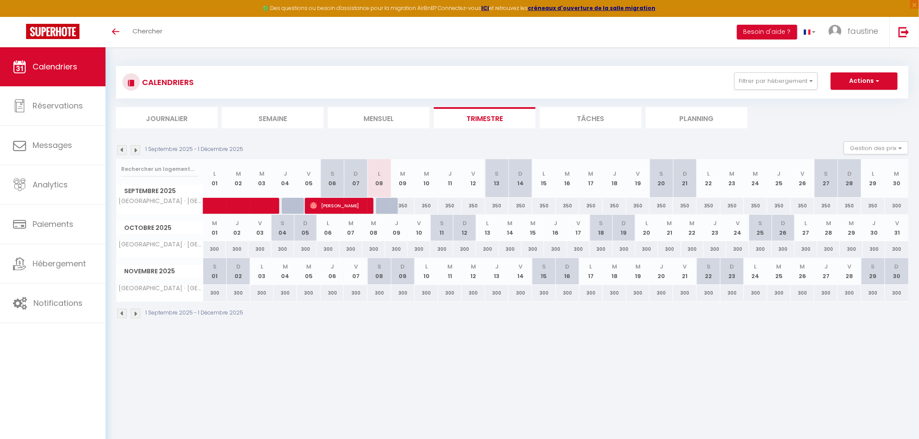
click at [138, 150] on img at bounding box center [136, 150] width 10 height 10
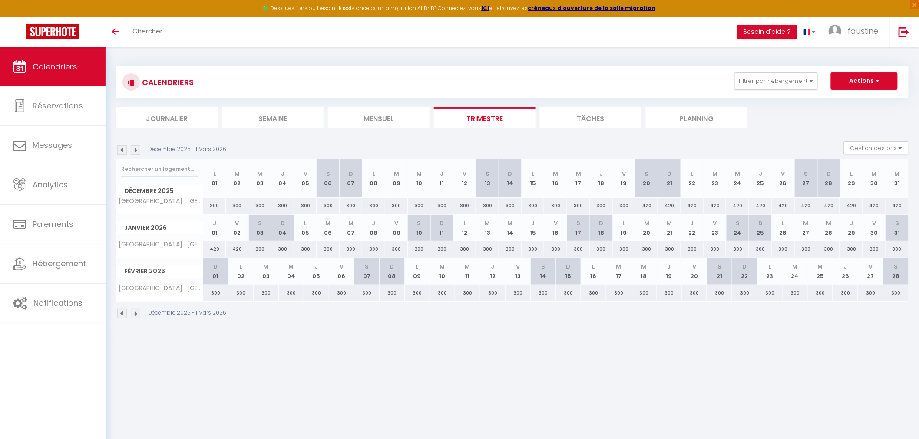
click at [138, 150] on img at bounding box center [136, 150] width 10 height 10
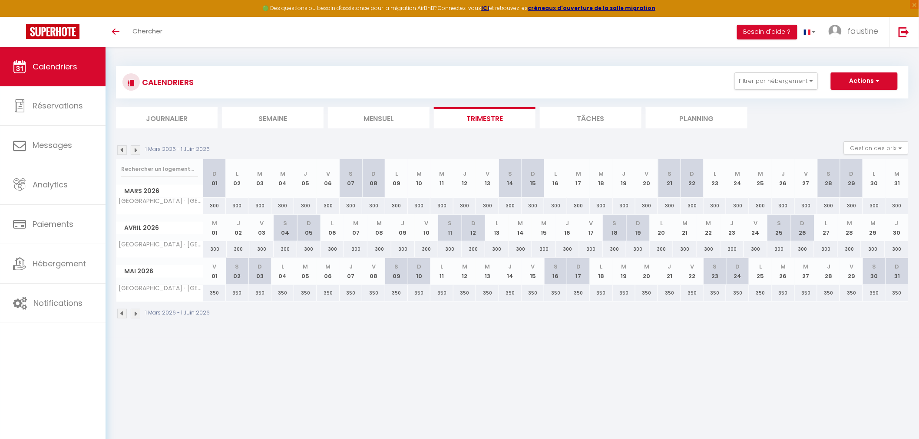
click at [138, 150] on img at bounding box center [136, 150] width 10 height 10
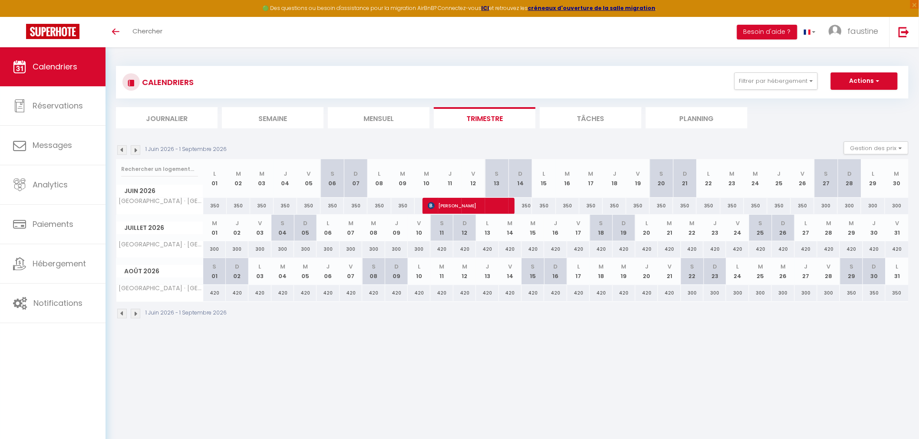
click at [138, 150] on img at bounding box center [136, 150] width 10 height 10
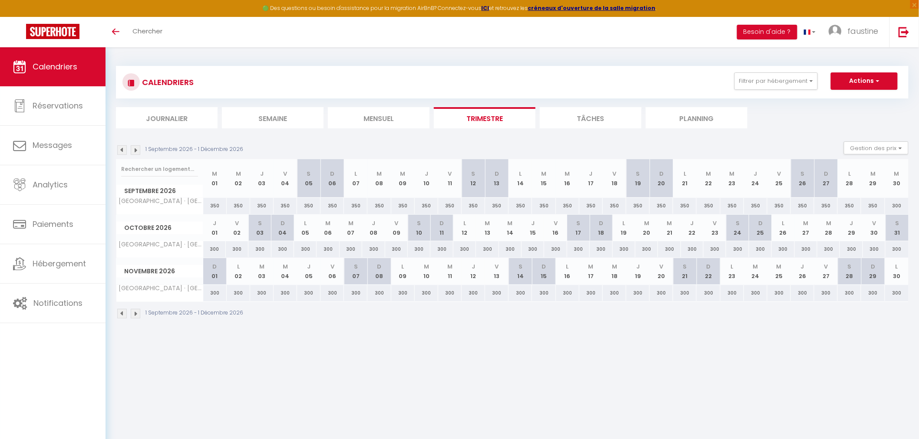
click at [138, 150] on img at bounding box center [136, 150] width 10 height 10
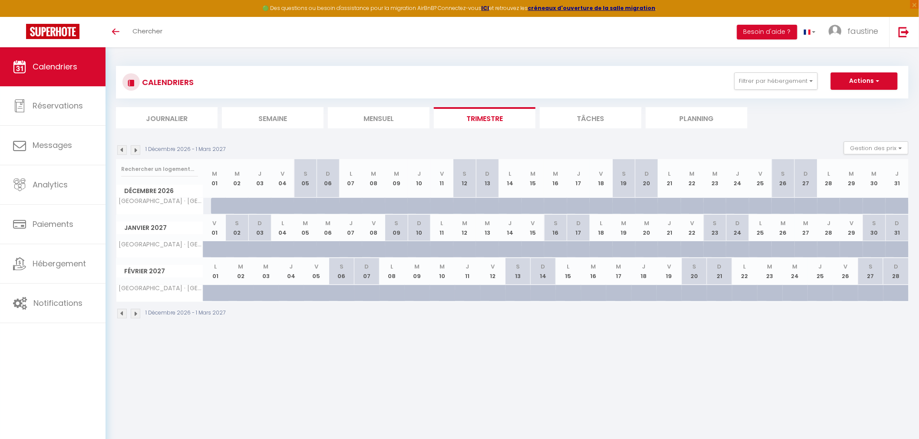
click at [120, 150] on img at bounding box center [122, 150] width 10 height 10
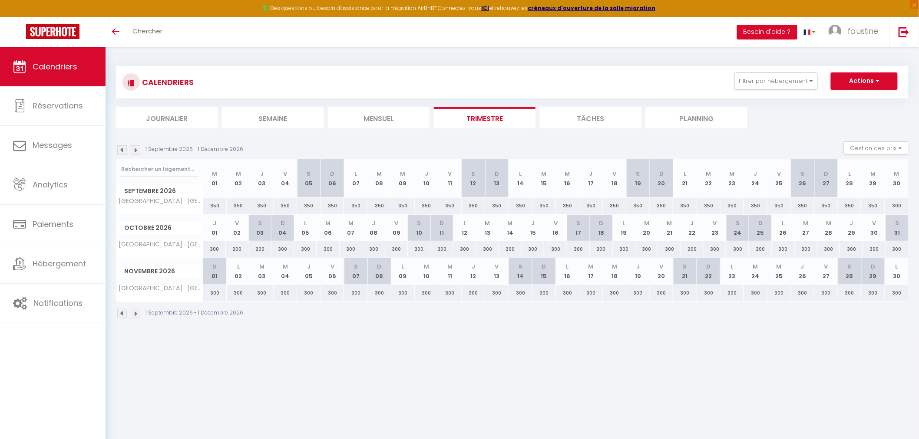
click at [120, 150] on img at bounding box center [122, 150] width 10 height 10
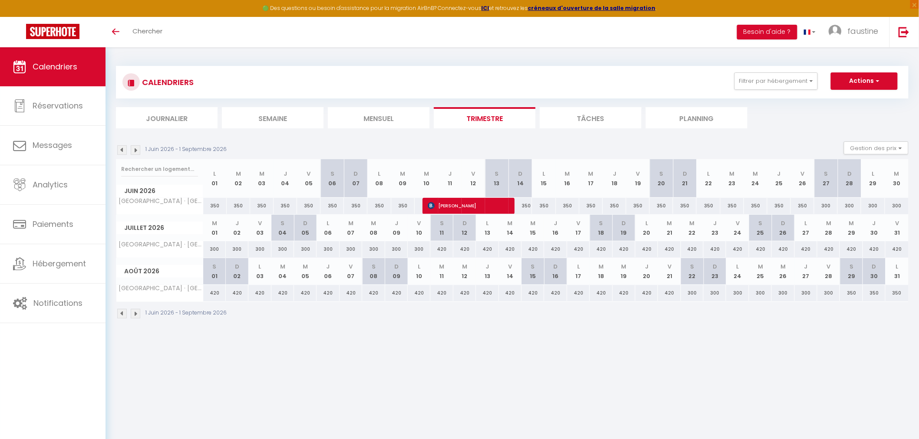
click at [480, 402] on body "🟢 Des questions ou besoin d'assistance pour la migration AirBnB? Connectez-vous…" at bounding box center [459, 266] width 919 height 439
click at [856, 300] on div "350" at bounding box center [851, 293] width 23 height 16
type input "350"
type input "Sam 29 Août 2026"
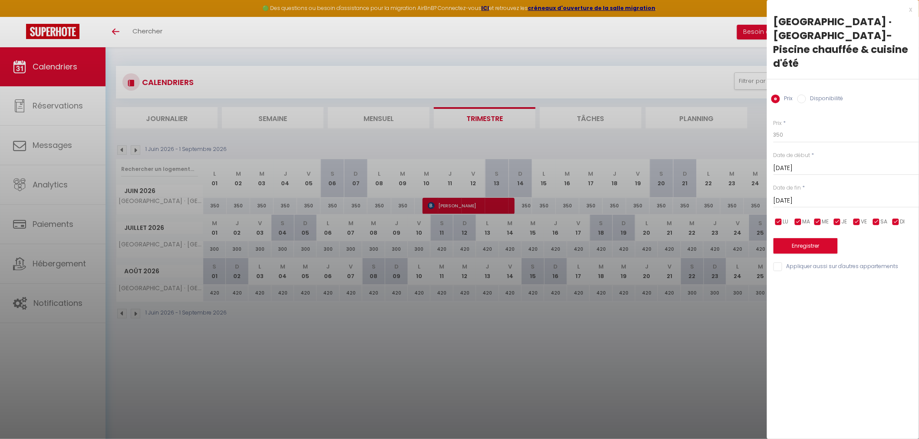
click at [791, 195] on input "Dim 30 Août 2026" at bounding box center [845, 200] width 145 height 11
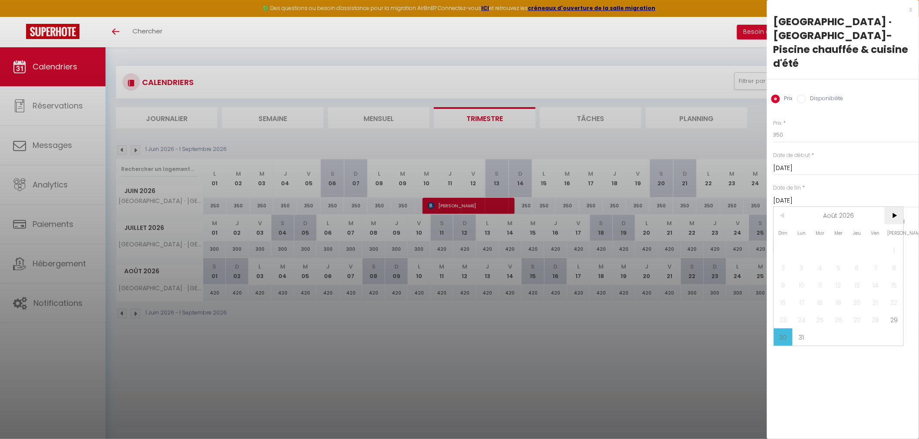
click at [892, 207] on span ">" at bounding box center [894, 215] width 19 height 17
click at [894, 242] on span "5" at bounding box center [894, 250] width 19 height 17
type input "Sam 05 Septembre 2026"
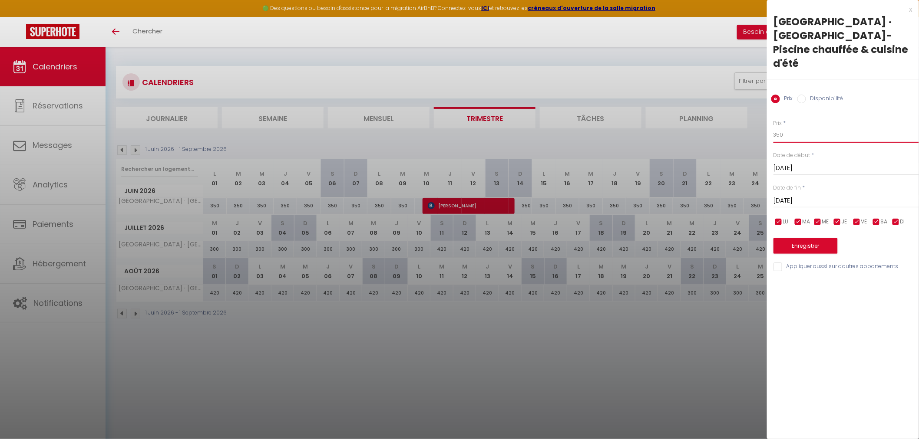
click at [795, 127] on input "350" at bounding box center [845, 135] width 145 height 16
type input "330"
click at [802, 238] on button "Enregistrer" at bounding box center [805, 246] width 64 height 16
